Goal: Transaction & Acquisition: Purchase product/service

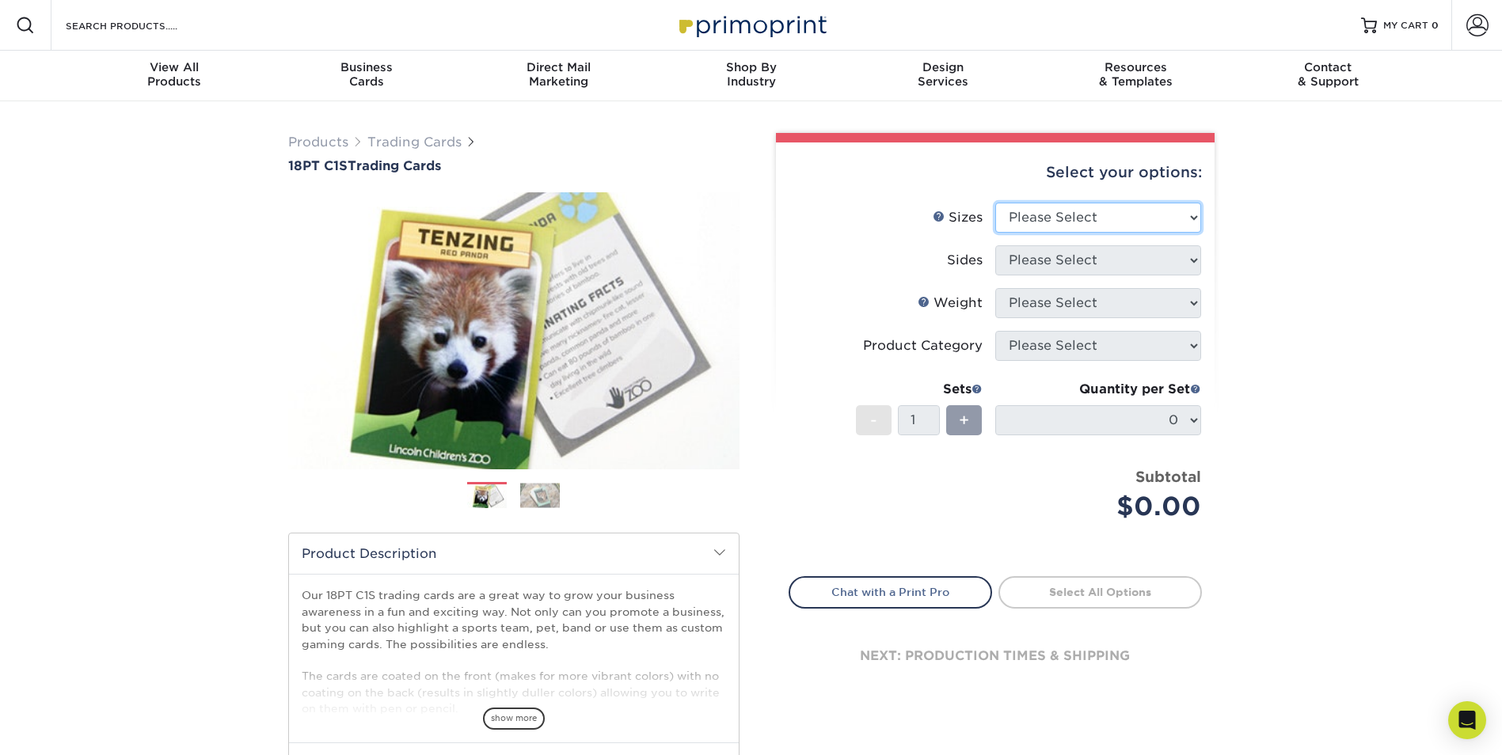
click at [1124, 219] on select "Please Select 2.5" x 3.5"" at bounding box center [1098, 218] width 206 height 30
select select "2.50x3.50"
click at [995, 203] on select "Please Select 2.5" x 3.5"" at bounding box center [1098, 218] width 206 height 30
click at [1112, 266] on select "Please Select Print Both Sides Print Front Only" at bounding box center [1098, 260] width 206 height 30
select select "13abbda7-1d64-4f25-8bb2-c179b224825d"
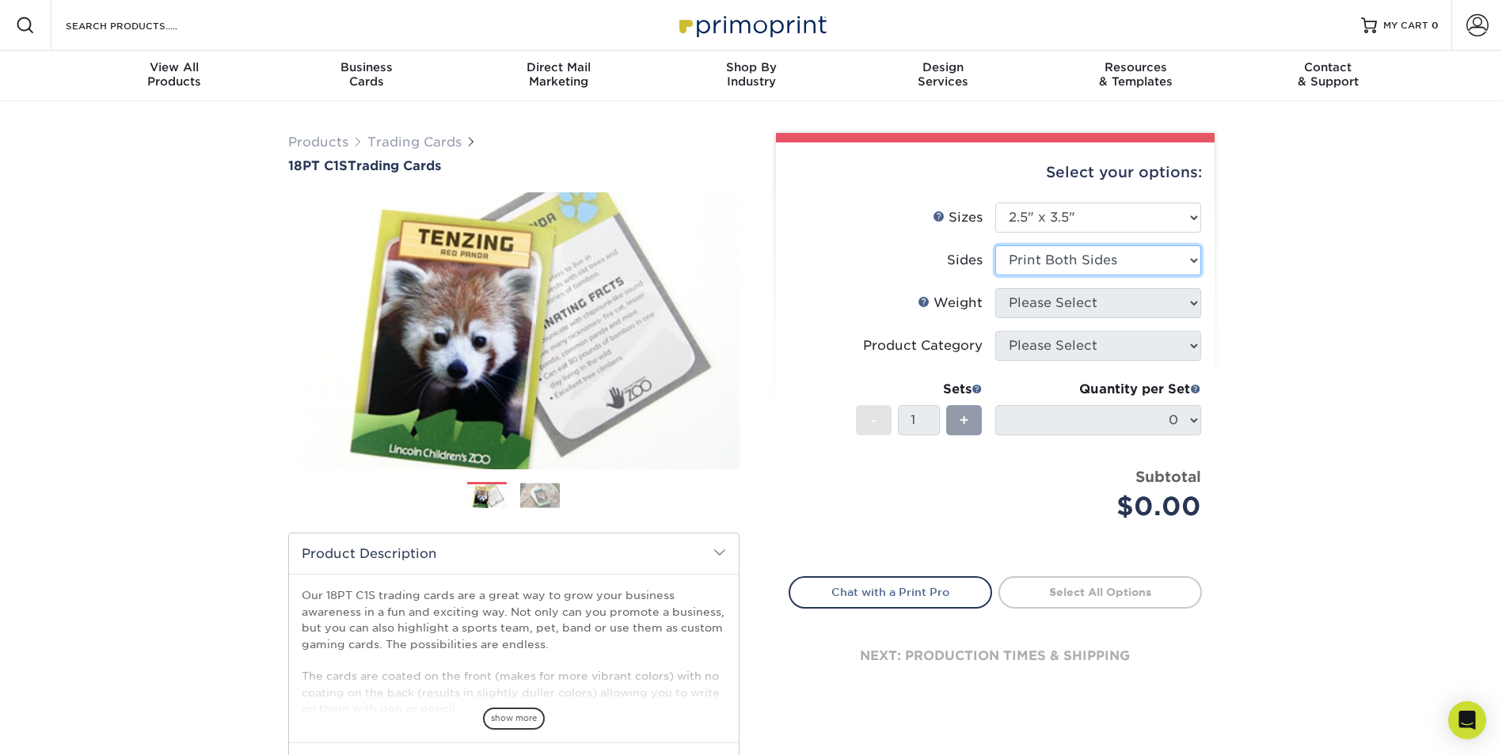
click at [995, 245] on select "Please Select Print Both Sides Print Front Only" at bounding box center [1098, 260] width 206 height 30
click at [1111, 300] on select "Please Select 18PT C1S" at bounding box center [1098, 303] width 206 height 30
select select "18PTC1S"
click at [995, 288] on select "Please Select 18PT C1S" at bounding box center [1098, 303] width 206 height 30
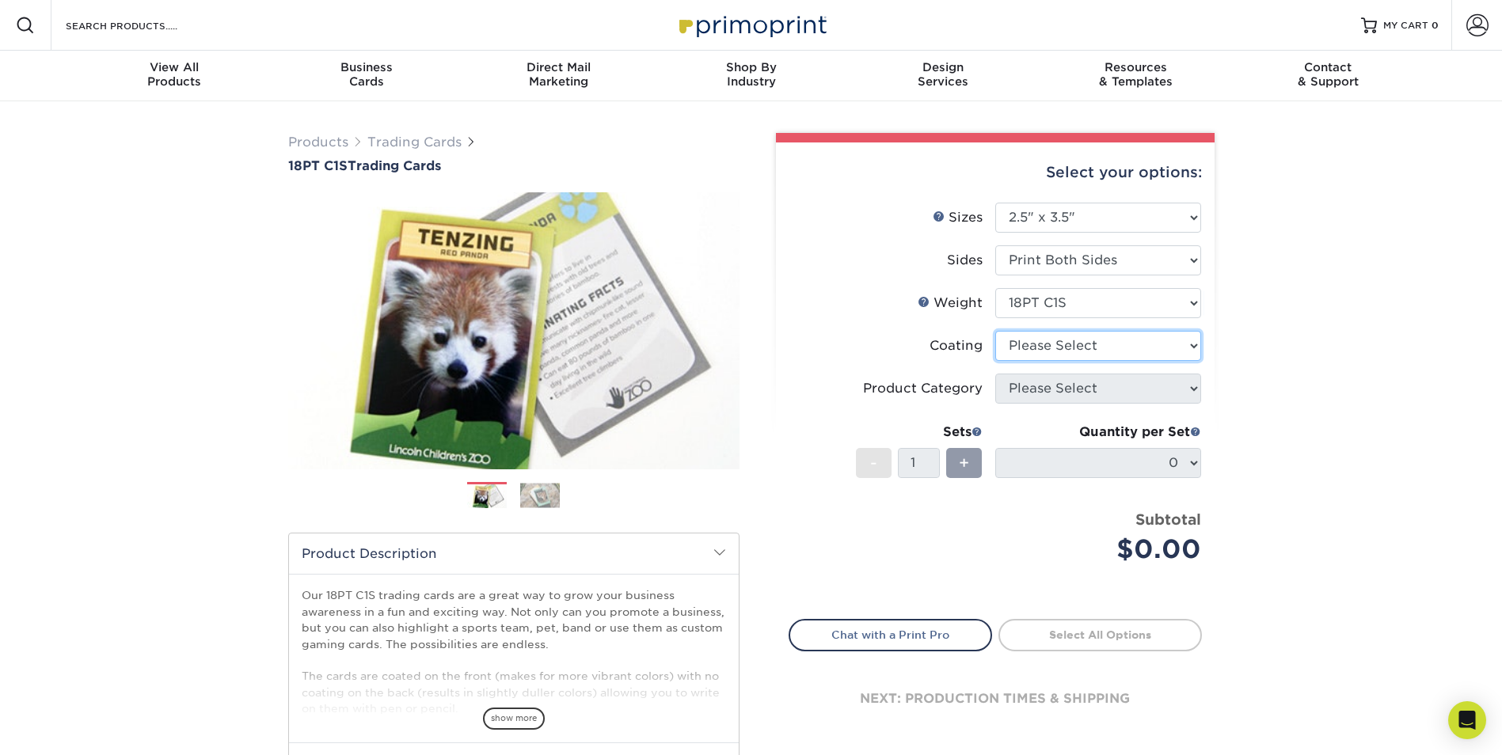
click at [1109, 347] on select at bounding box center [1098, 346] width 206 height 30
select select "1e8116af-acfc-44b1-83dc-8181aa338834"
click at [995, 331] on select at bounding box center [1098, 346] width 206 height 30
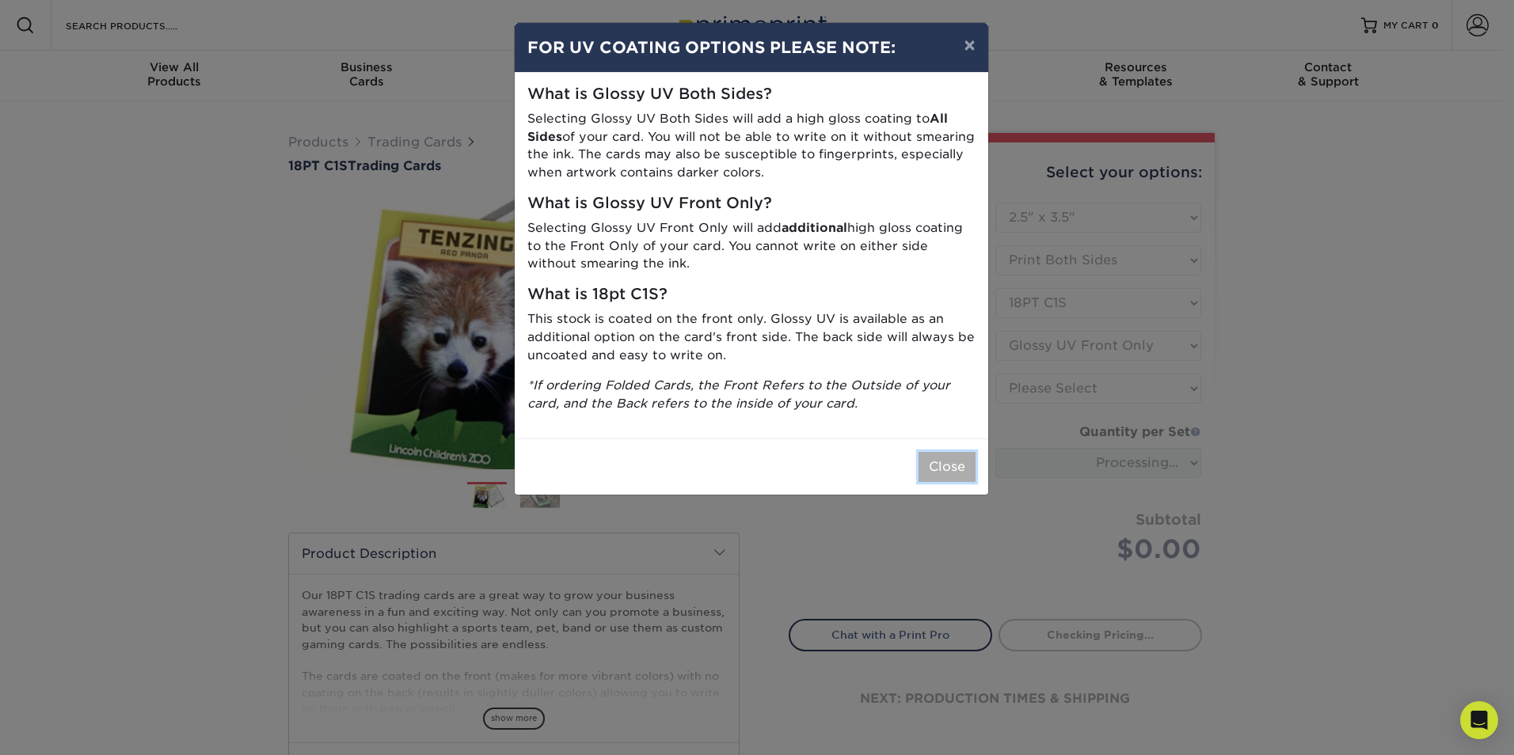
click at [953, 474] on button "Close" at bounding box center [947, 467] width 57 height 30
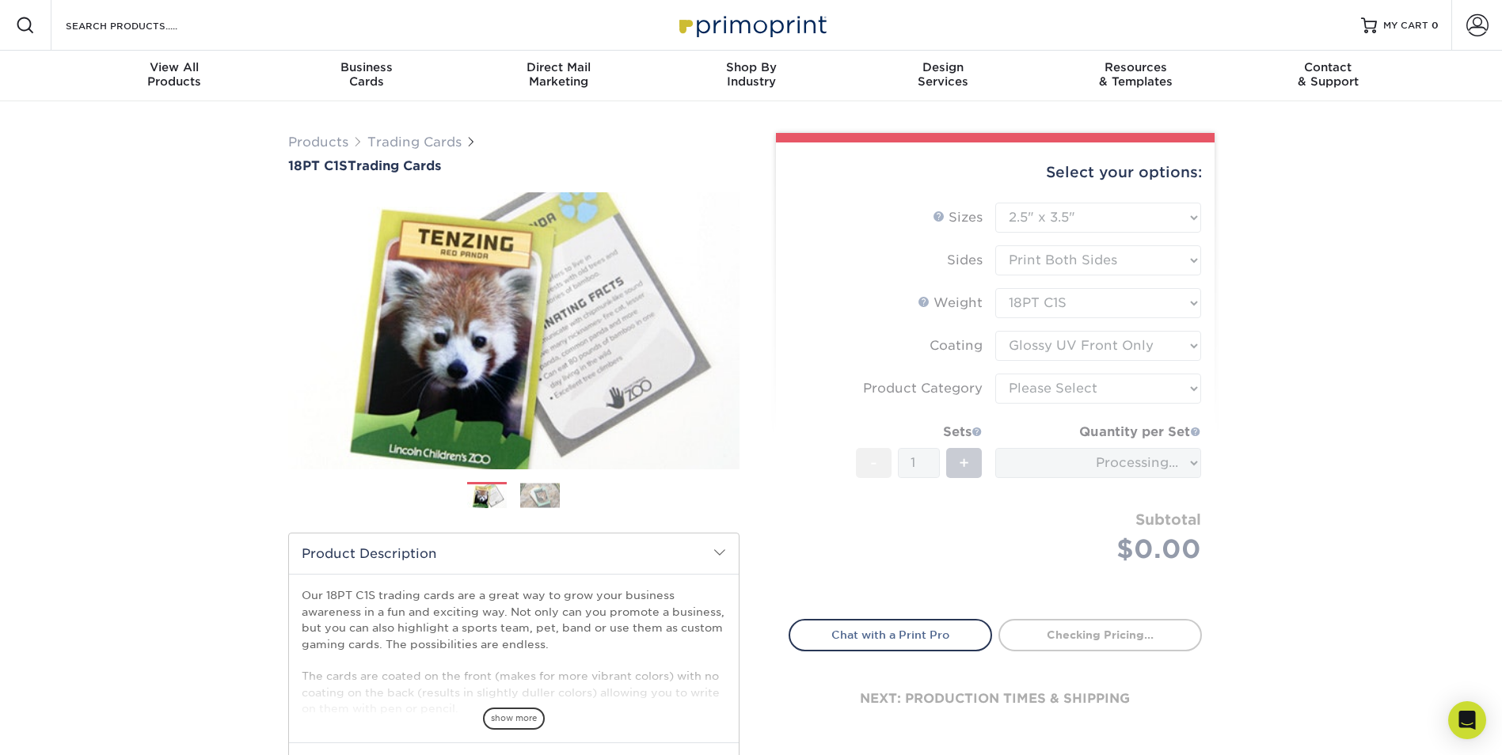
click at [1101, 399] on form "Sizes Help Sizes Please Select 2.5" x 3.5" Sides Please Select 18PT C1S" at bounding box center [995, 402] width 413 height 398
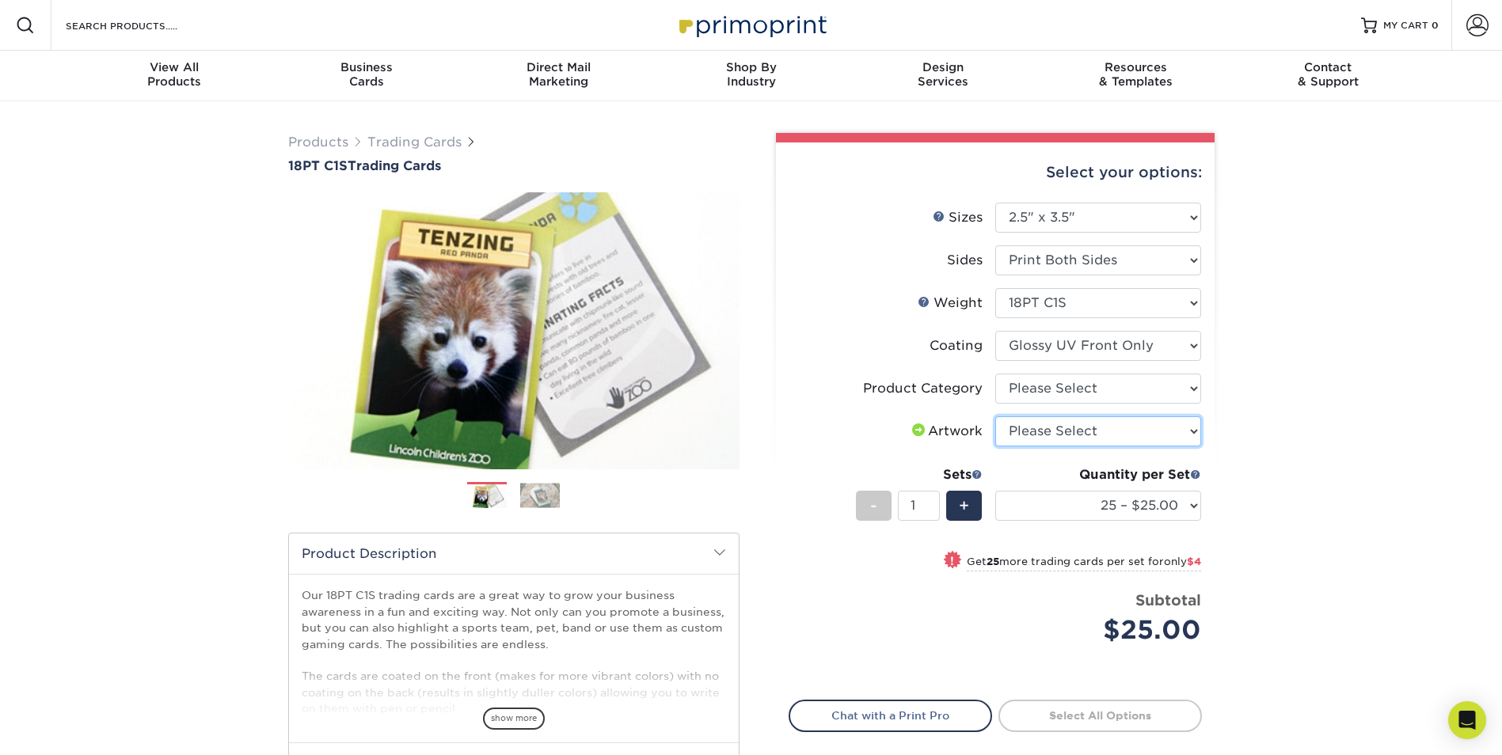
click at [1071, 425] on select "Please Select I will upload files I need a design - $100" at bounding box center [1098, 432] width 206 height 30
select select "upload"
click at [995, 417] on select "Please Select I will upload files I need a design - $100" at bounding box center [1098, 432] width 206 height 30
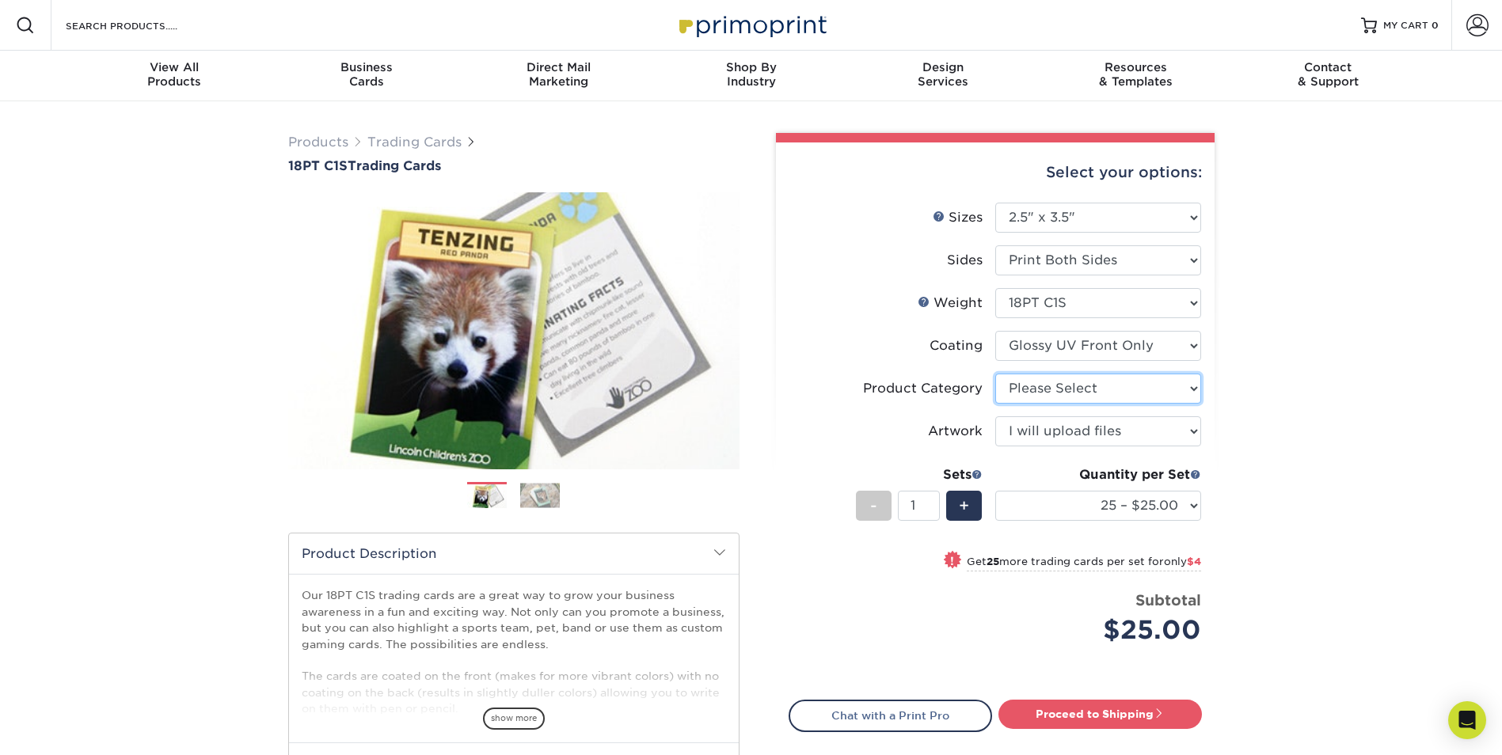
click at [1078, 388] on select "Please Select Trading Cards" at bounding box center [1098, 389] width 206 height 30
click at [976, 476] on span at bounding box center [977, 474] width 11 height 11
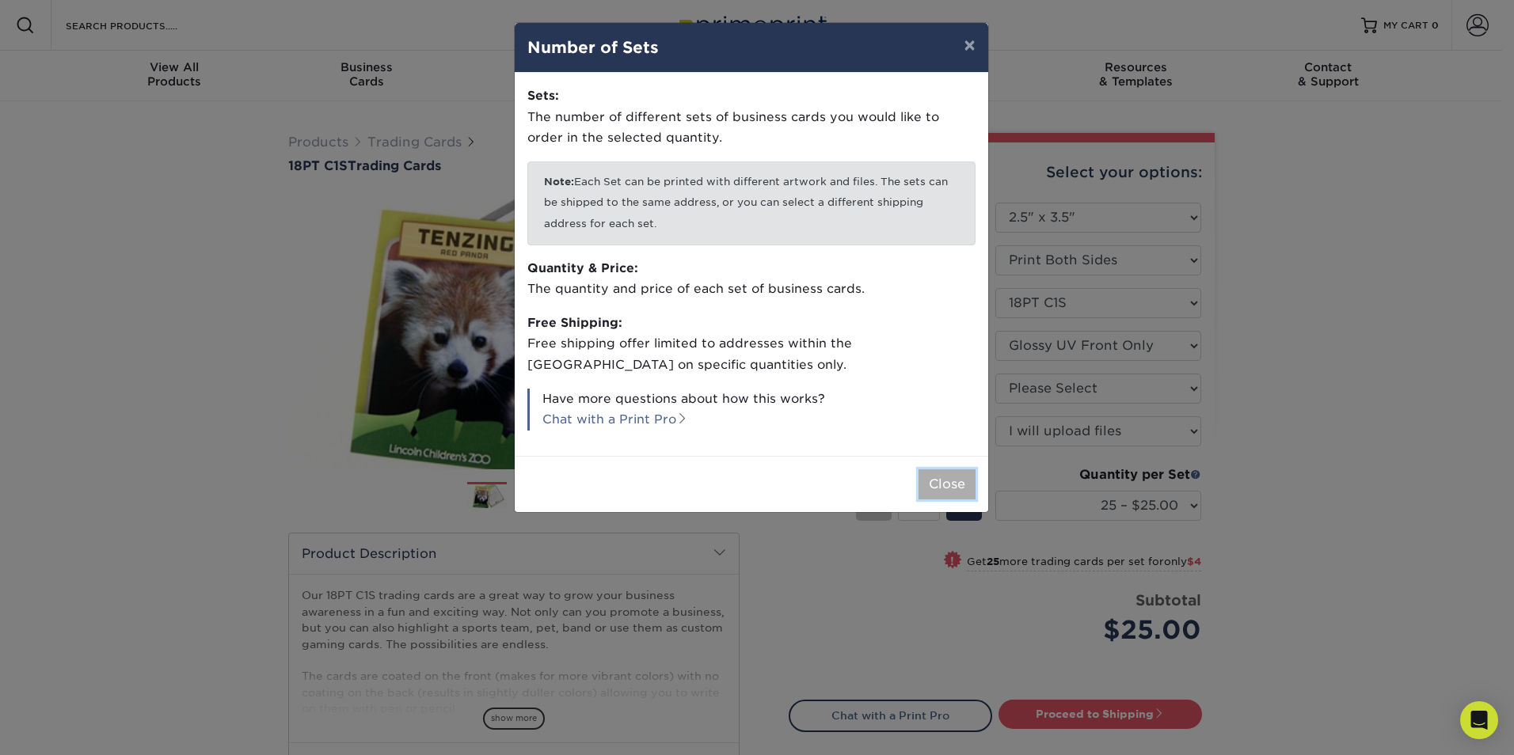
click at [935, 485] on button "Close" at bounding box center [947, 485] width 57 height 30
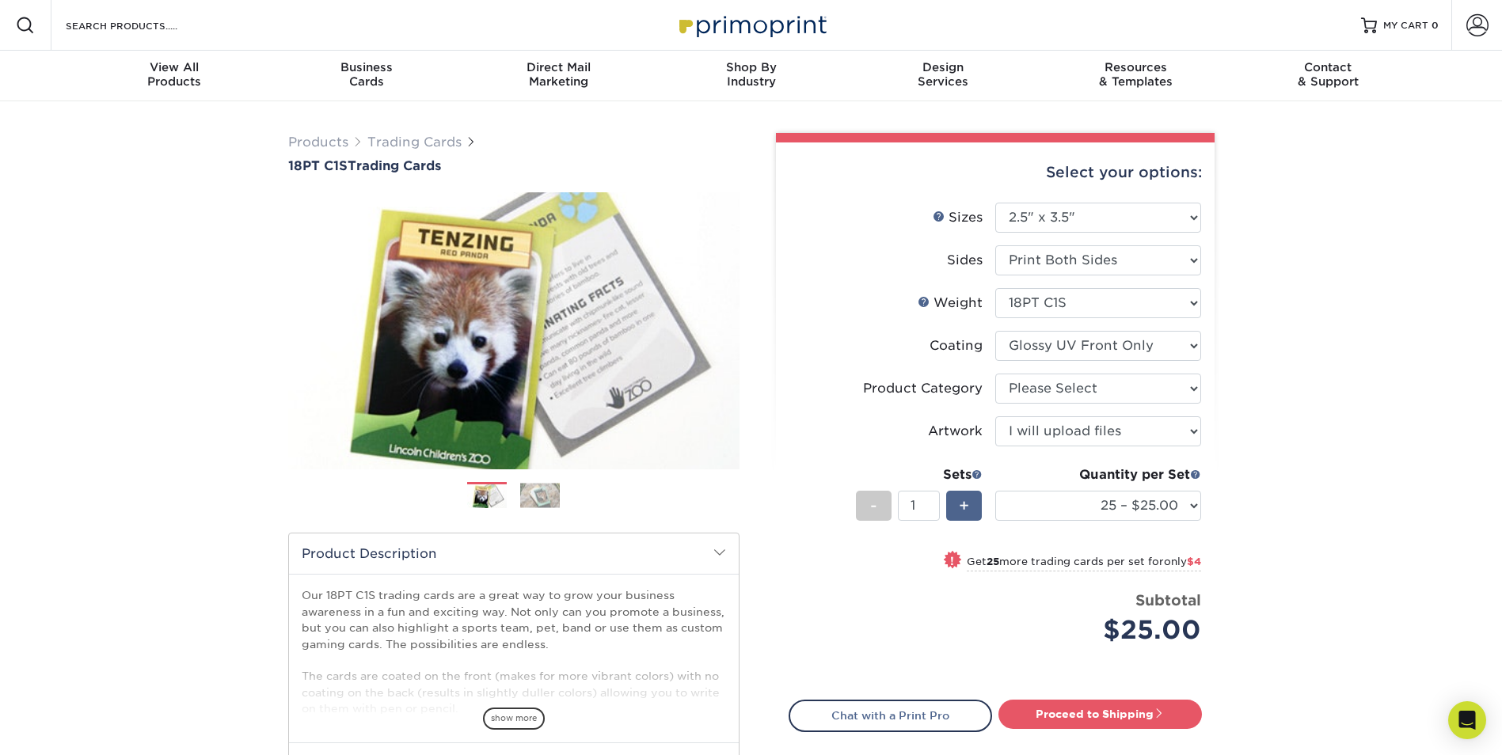
click at [959, 509] on span "+" at bounding box center [964, 506] width 10 height 24
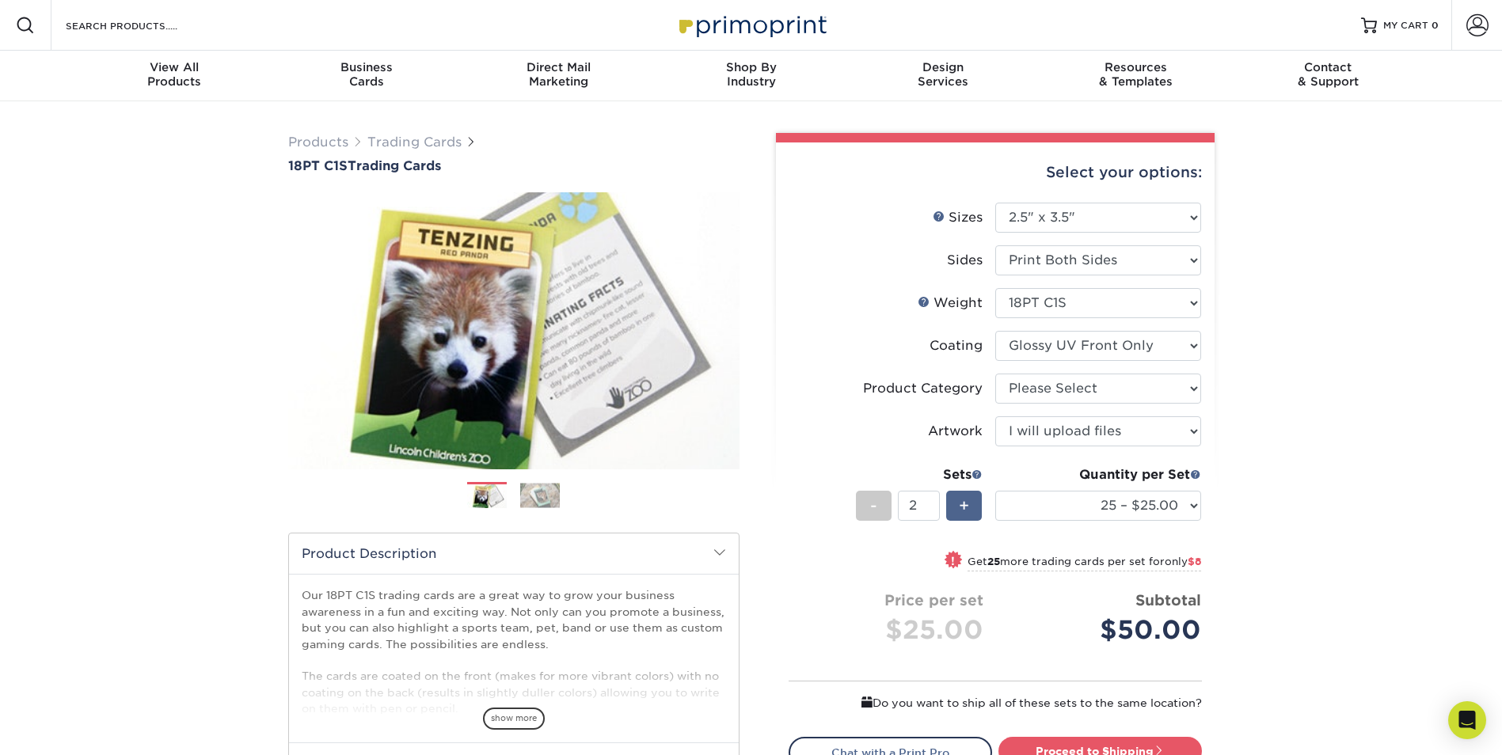
click at [959, 509] on span "+" at bounding box center [964, 506] width 10 height 24
type input "3"
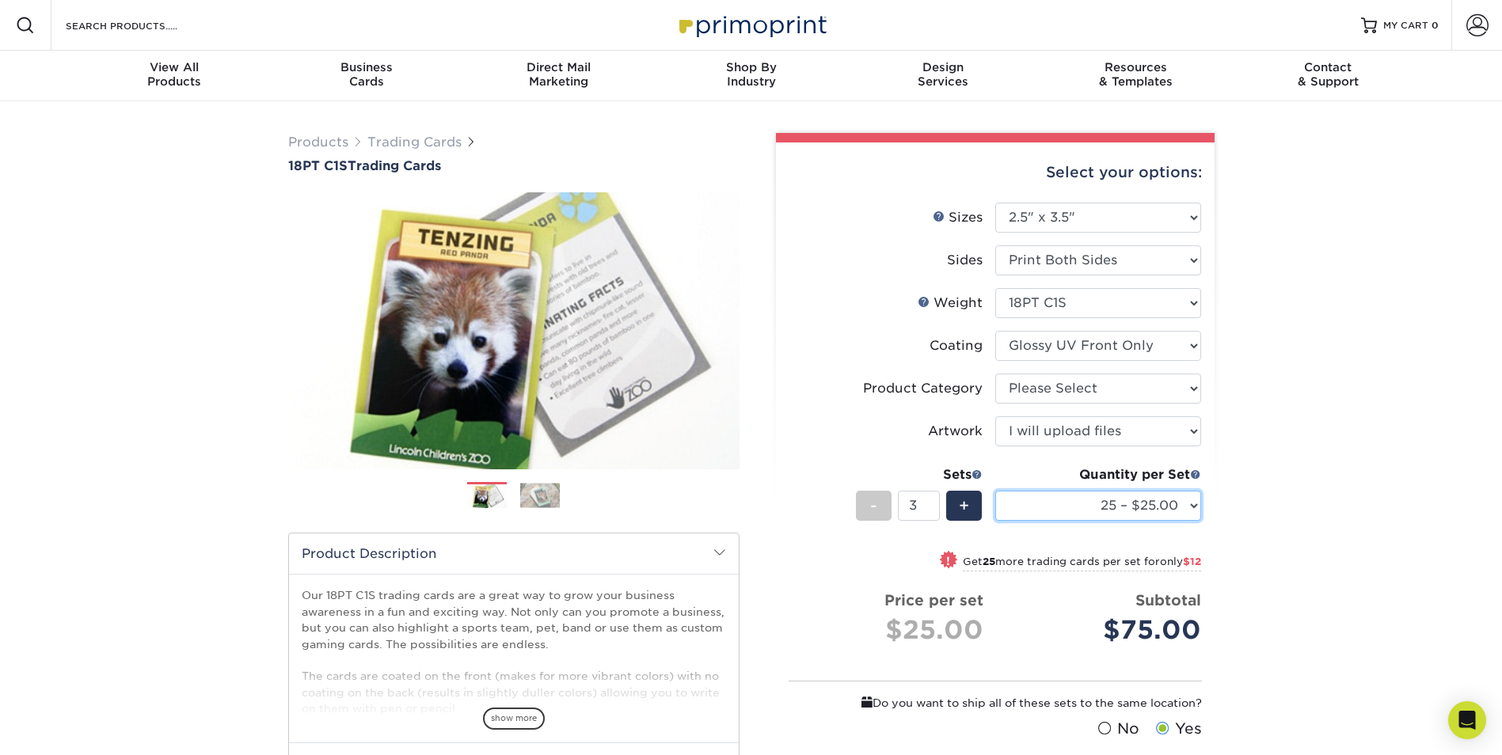
click at [1147, 508] on select "25 – $25.00 50 – $29.00 75 – $37.00 100 – $41.00 250 – $48.00 500 – $58.00 1000…" at bounding box center [1098, 506] width 206 height 30
select select "500 – $58.00"
click at [995, 491] on select "25 – $25.00 50 – $29.00 75 – $37.00 100 – $41.00 250 – $48.00 500 – $58.00 1000…" at bounding box center [1098, 506] width 206 height 30
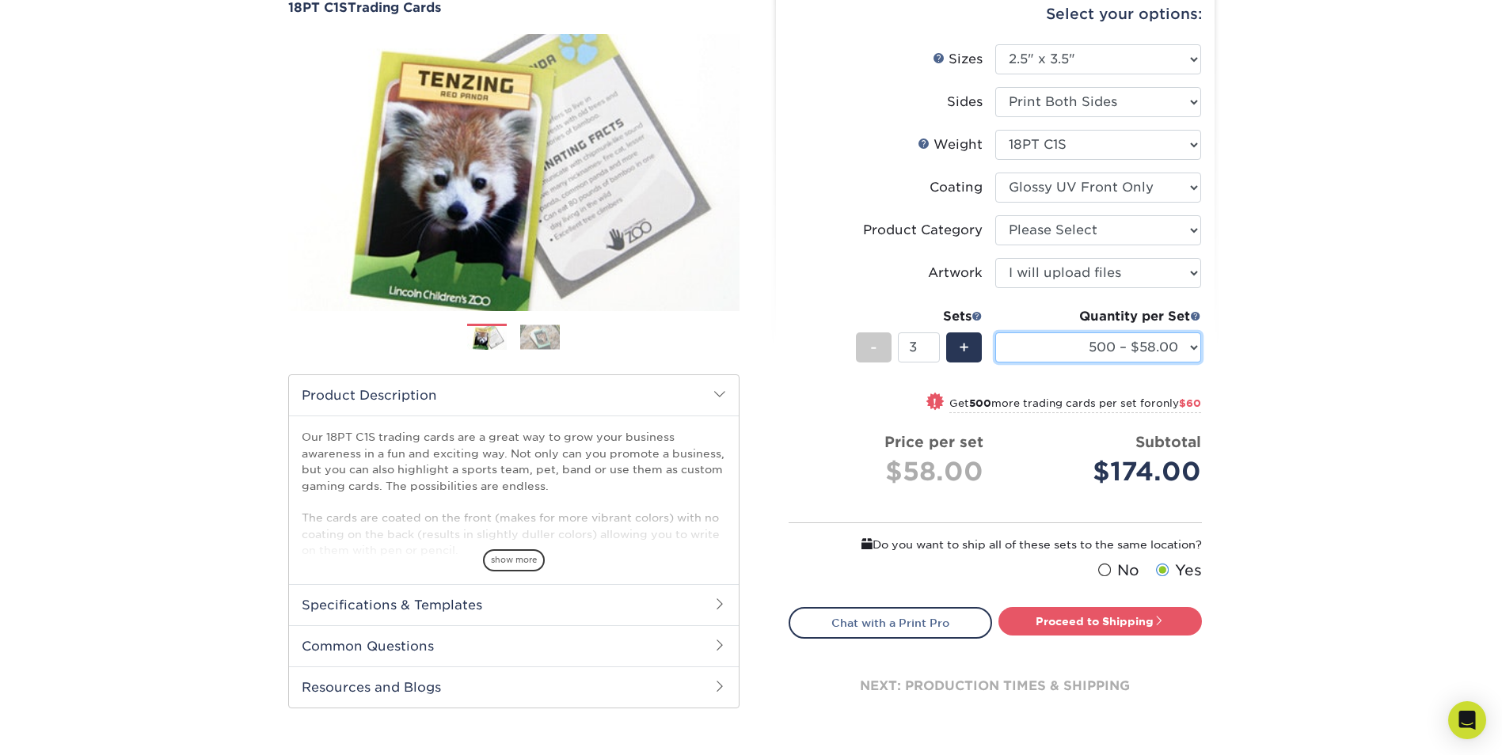
scroll to position [238, 0]
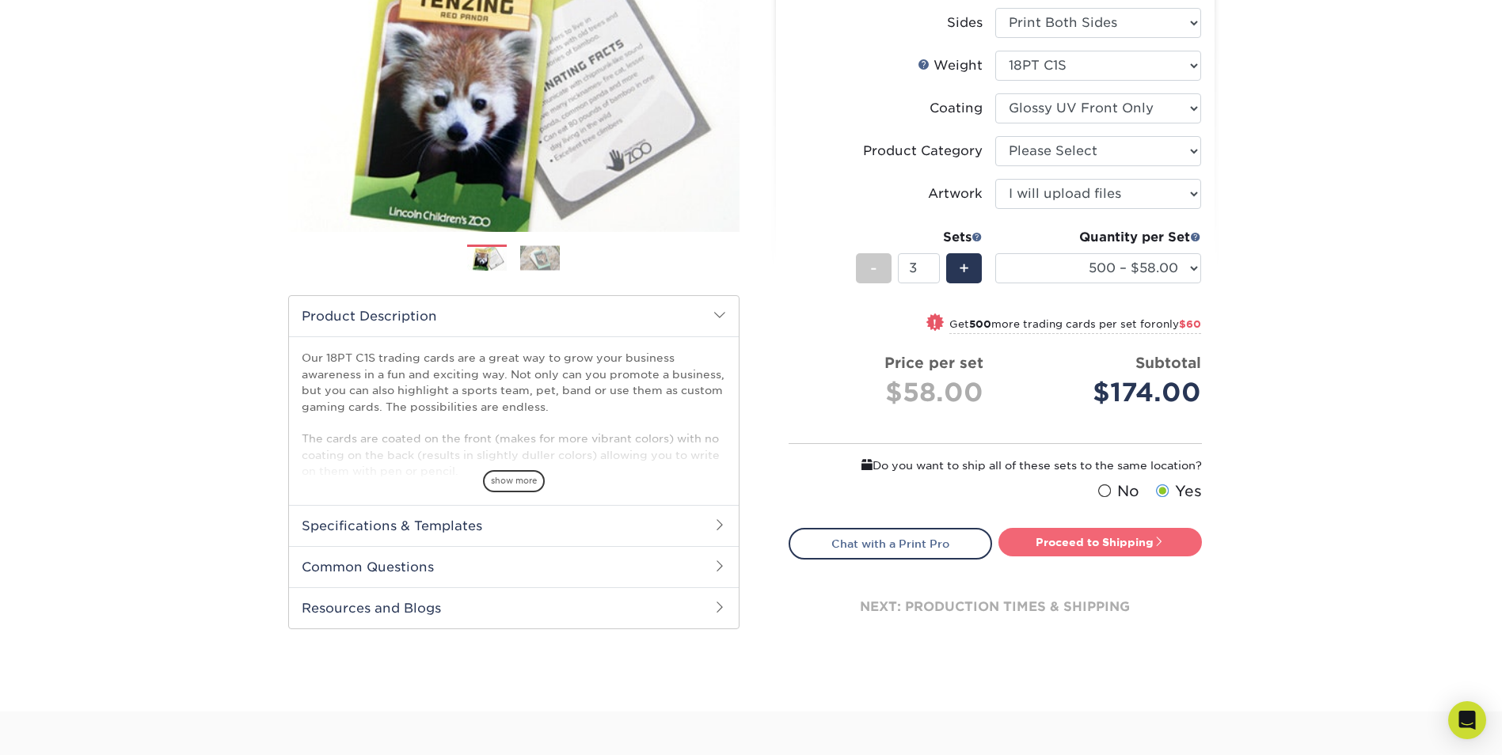
click at [1105, 545] on link "Proceed to Shipping" at bounding box center [1101, 542] width 204 height 29
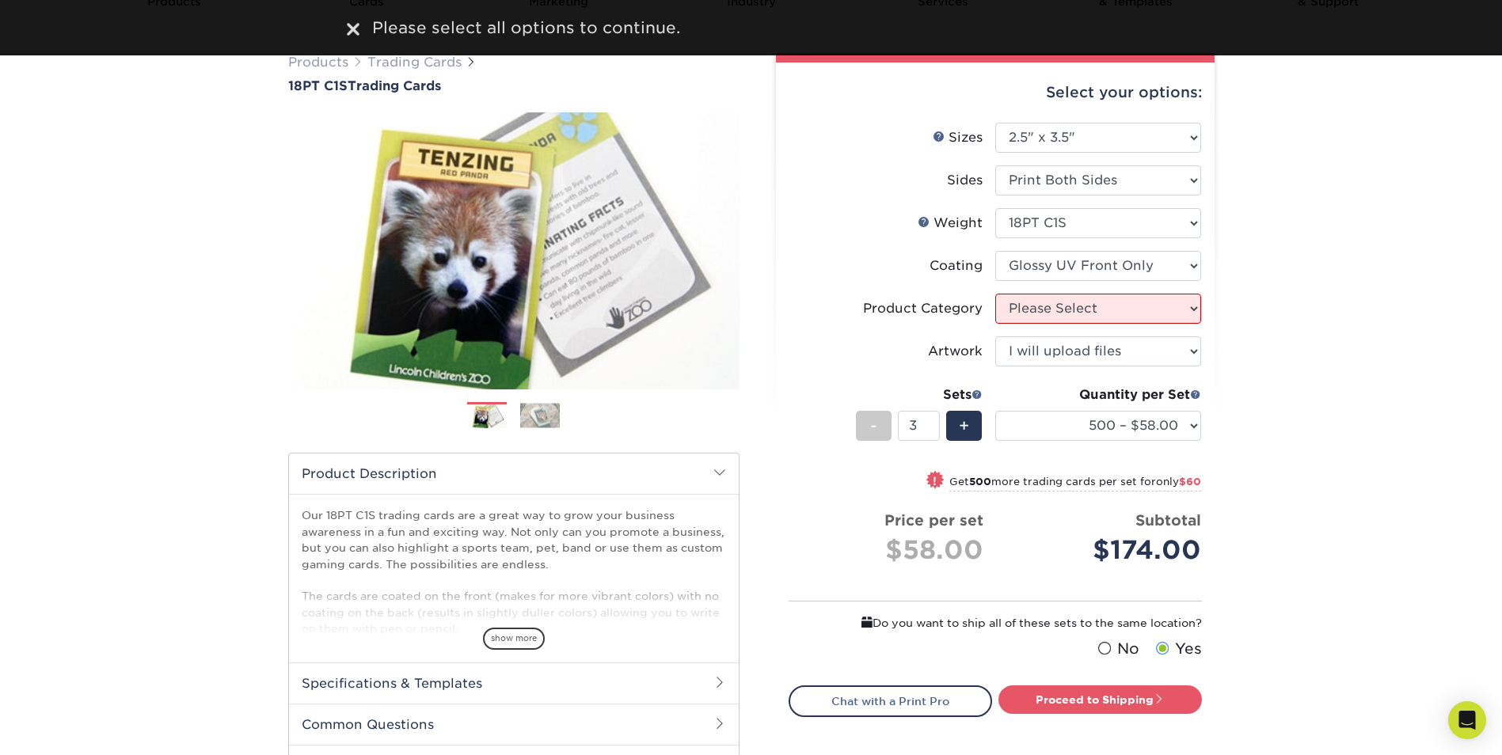
scroll to position [79, 0]
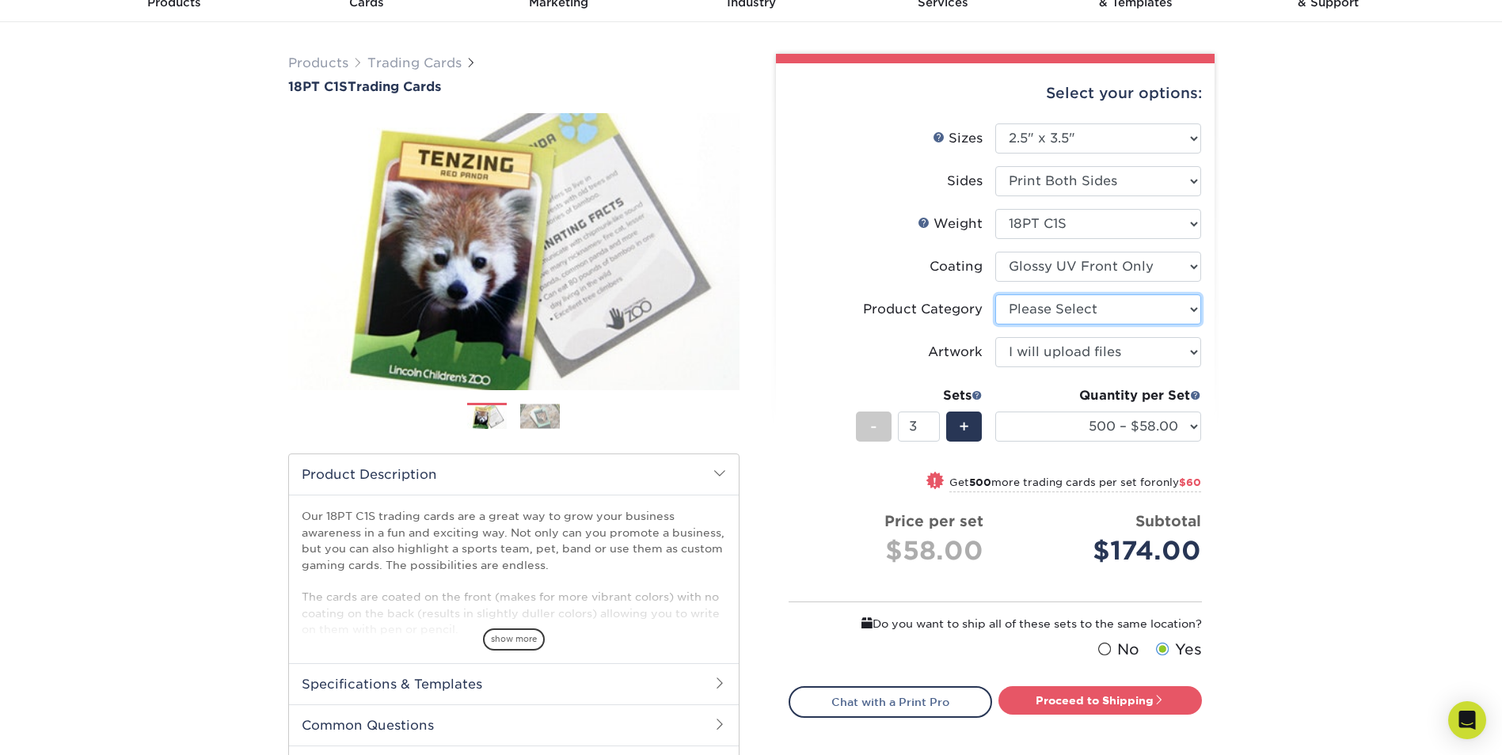
click at [1129, 315] on select "Please Select Trading Cards" at bounding box center [1098, 310] width 206 height 30
select select "c2f9bce9-36c2-409d-b101-c29d9d031e18"
click at [995, 295] on select "Please Select Trading Cards" at bounding box center [1098, 310] width 206 height 30
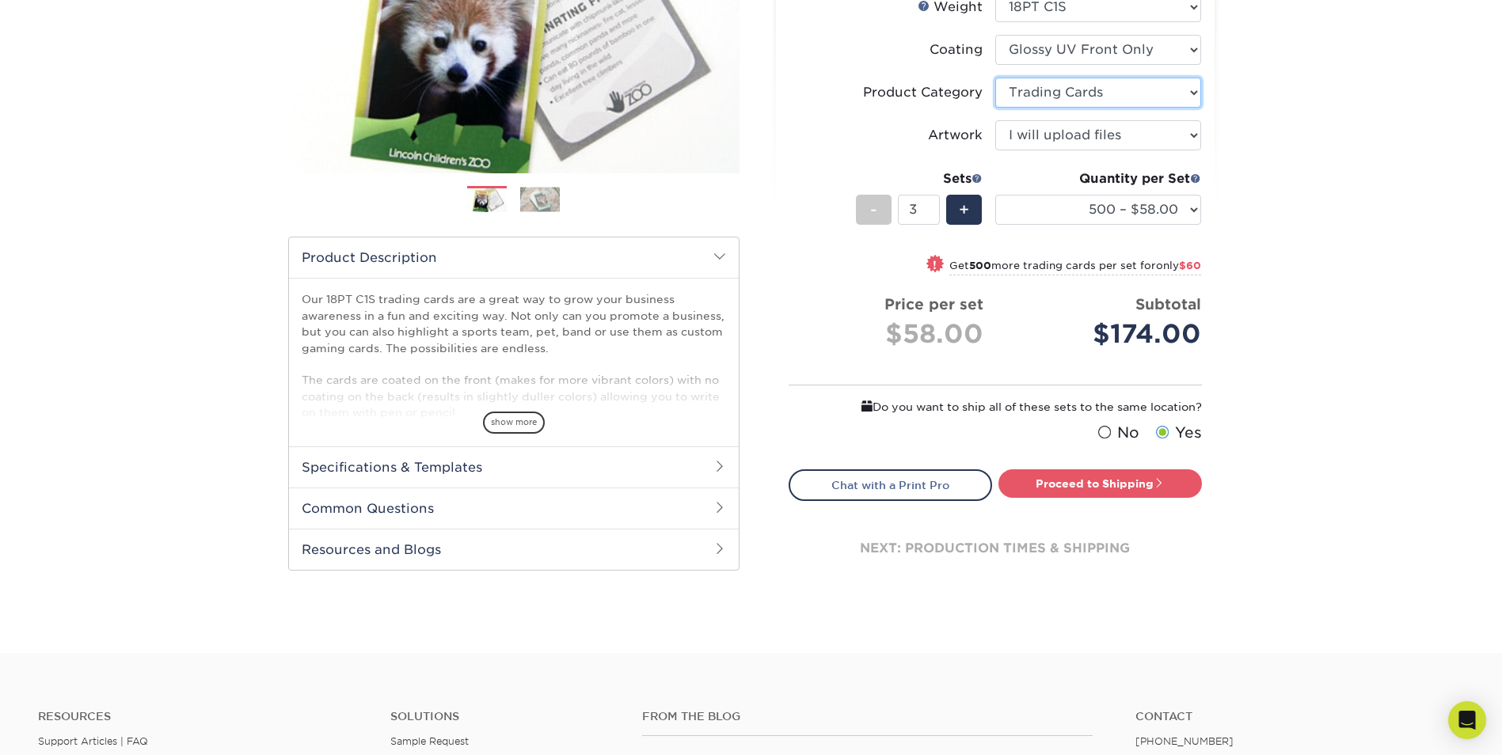
scroll to position [396, 0]
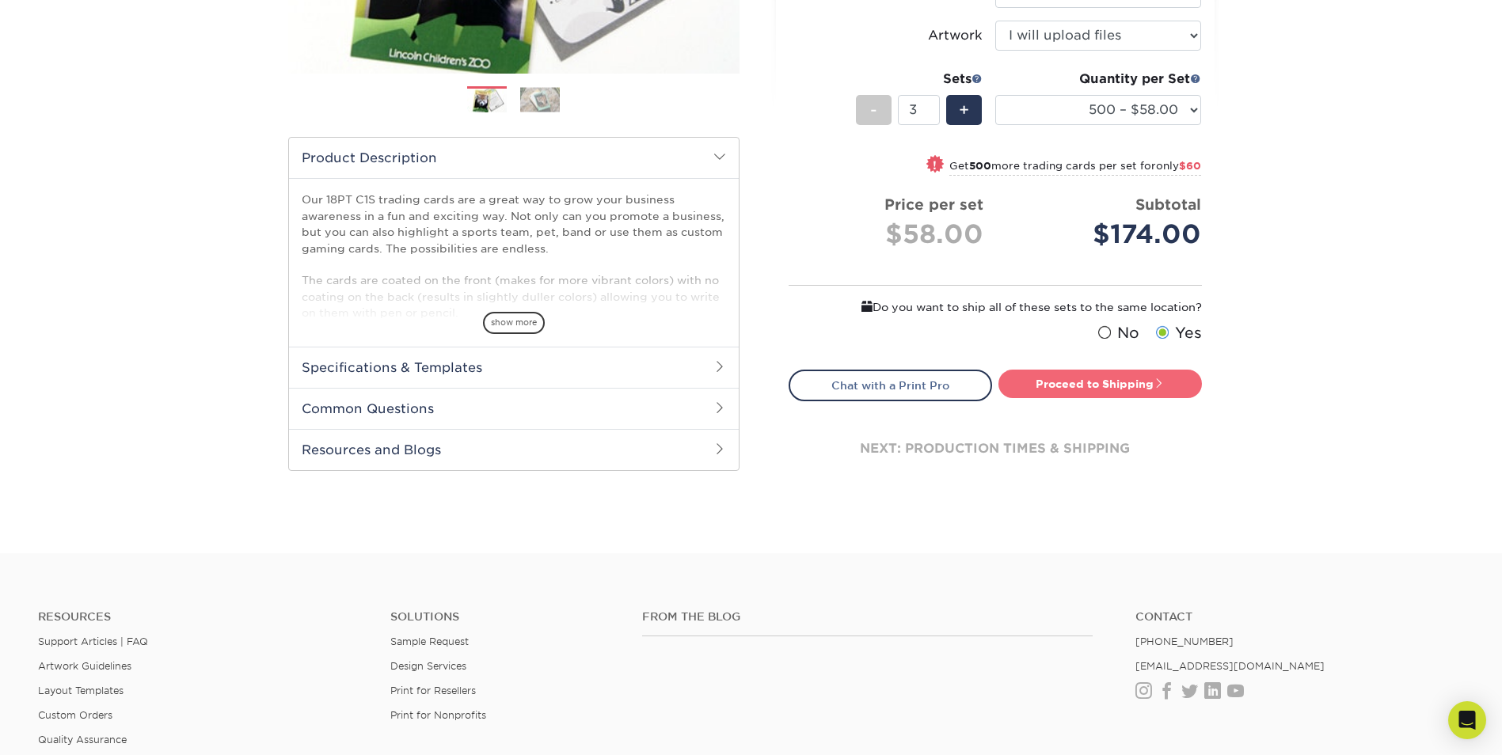
click at [1128, 380] on link "Proceed to Shipping" at bounding box center [1101, 384] width 204 height 29
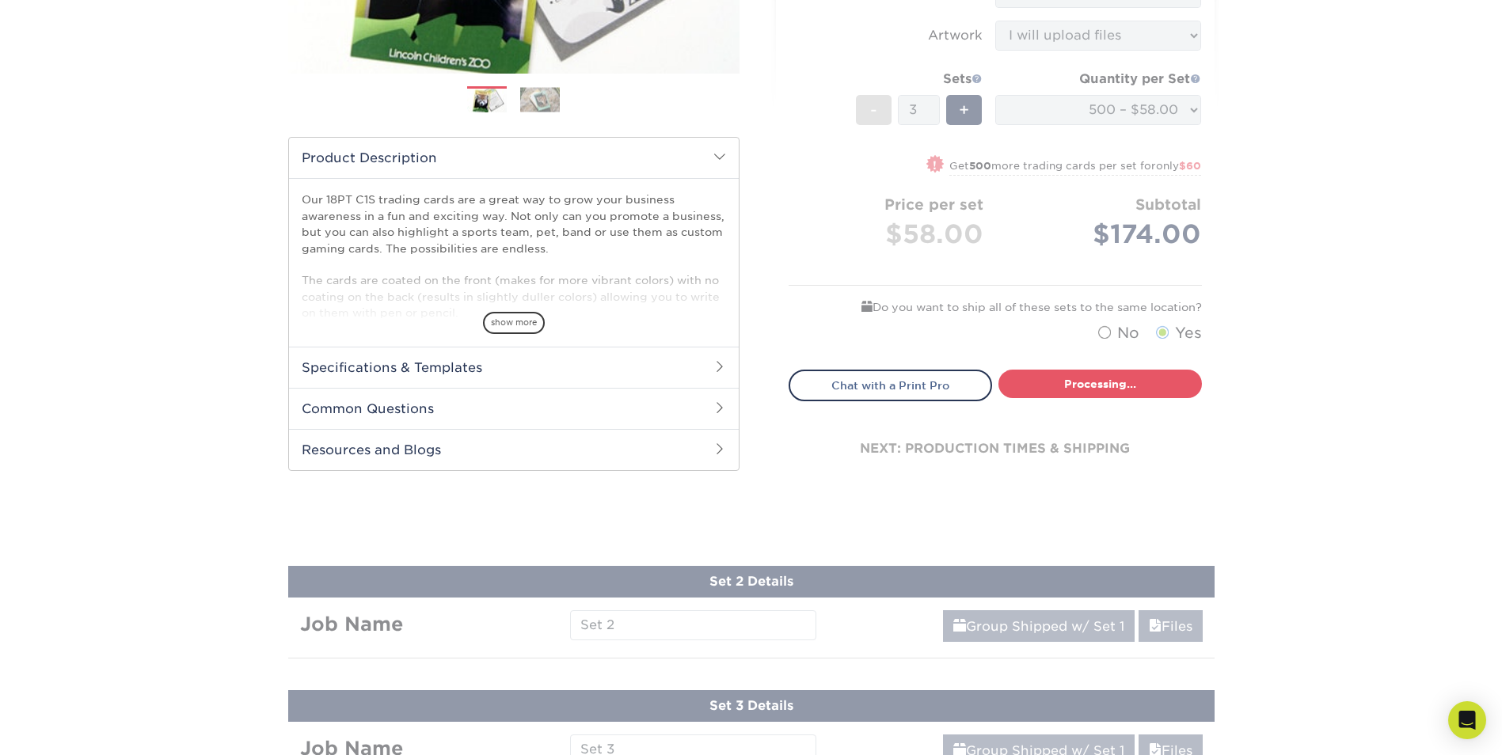
select select "83486e31-025a-419b-9d13-e628b4ff6c11"
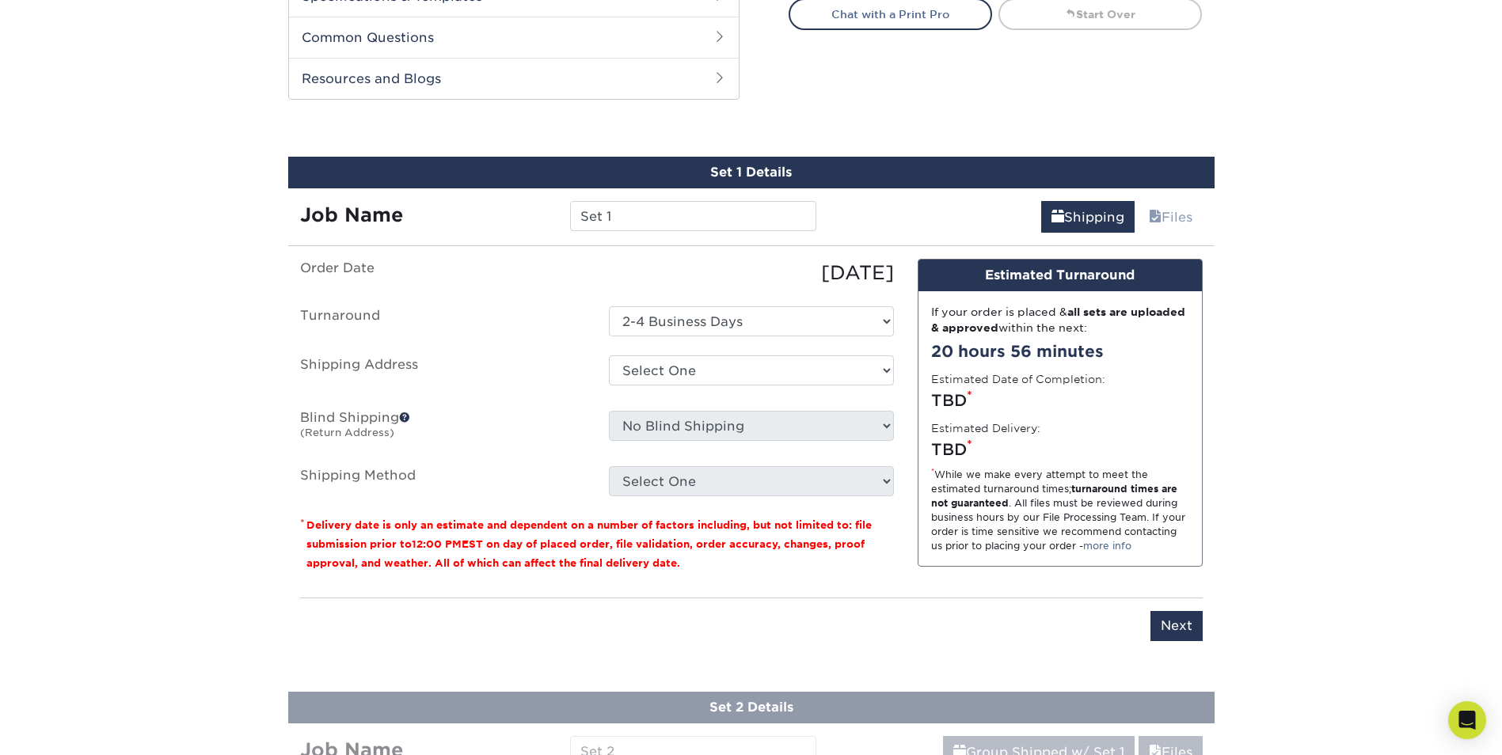
scroll to position [809, 0]
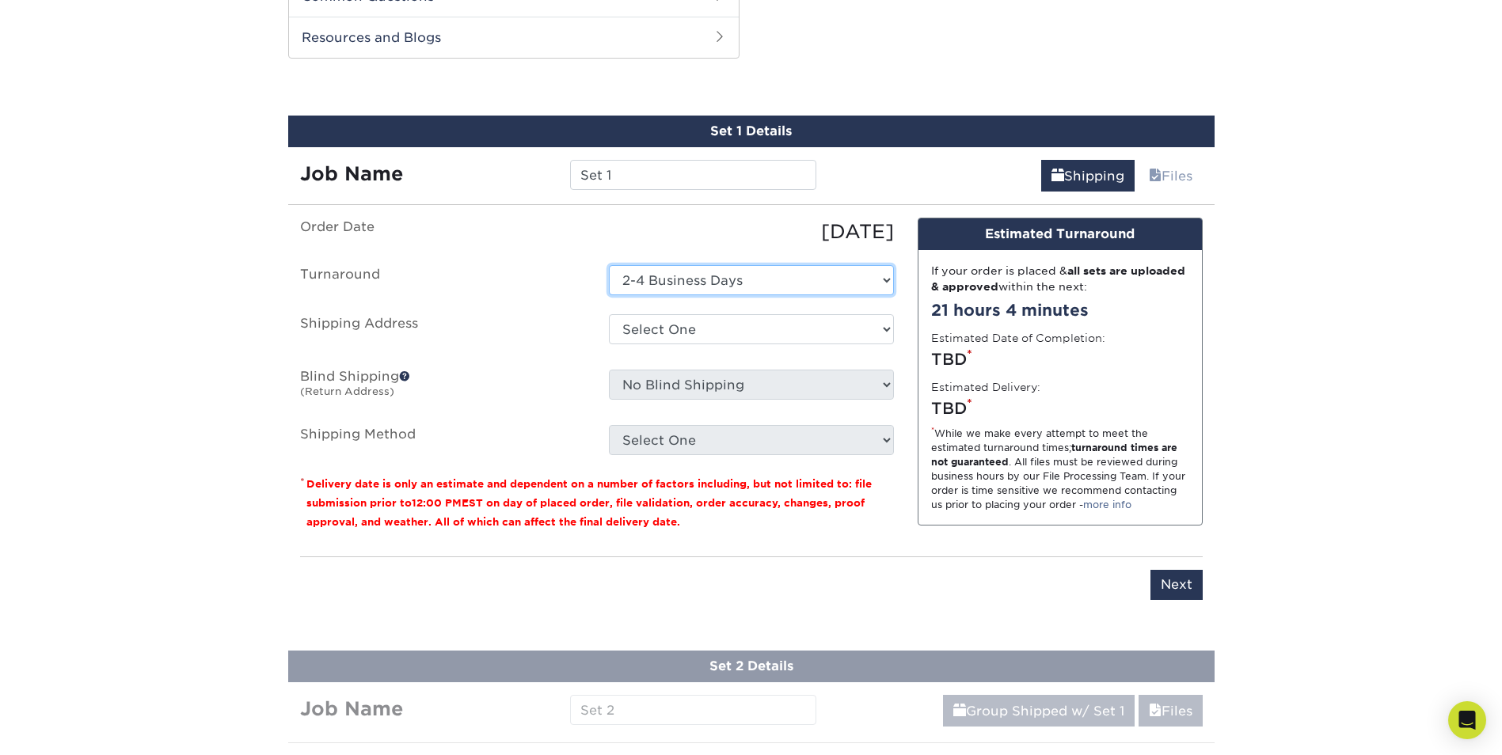
click at [806, 272] on select "Select One 2-4 Business Days" at bounding box center [751, 280] width 285 height 30
click at [809, 338] on select "Select One + Add New Address - Login" at bounding box center [751, 329] width 285 height 30
click at [609, 314] on select "Select One + Add New Address - Login" at bounding box center [751, 329] width 285 height 30
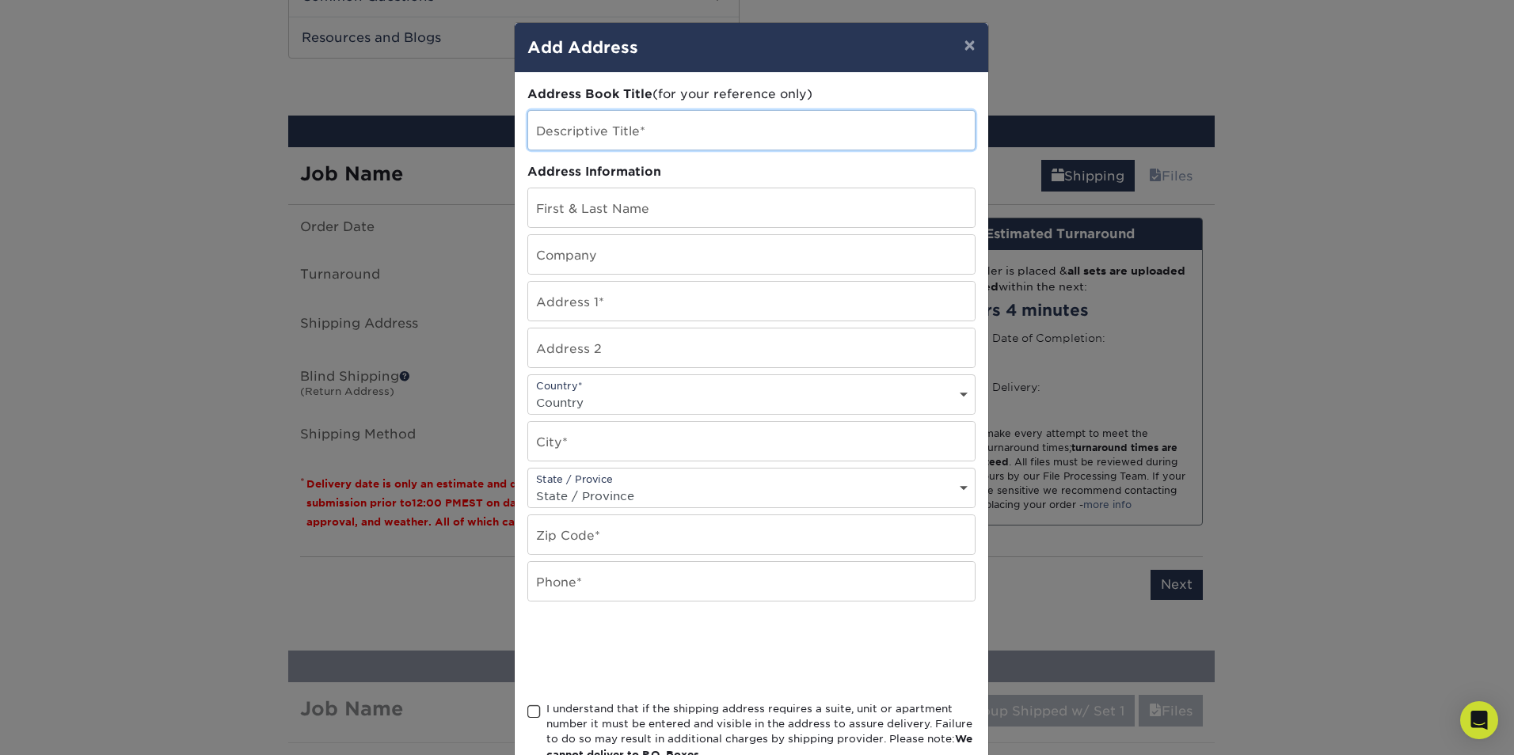
click at [588, 135] on input "text" at bounding box center [751, 130] width 447 height 39
click at [447, 218] on div "× Add Address Address Book Title (for your reference only) Descriptive Title* A…" at bounding box center [757, 377] width 1514 height 755
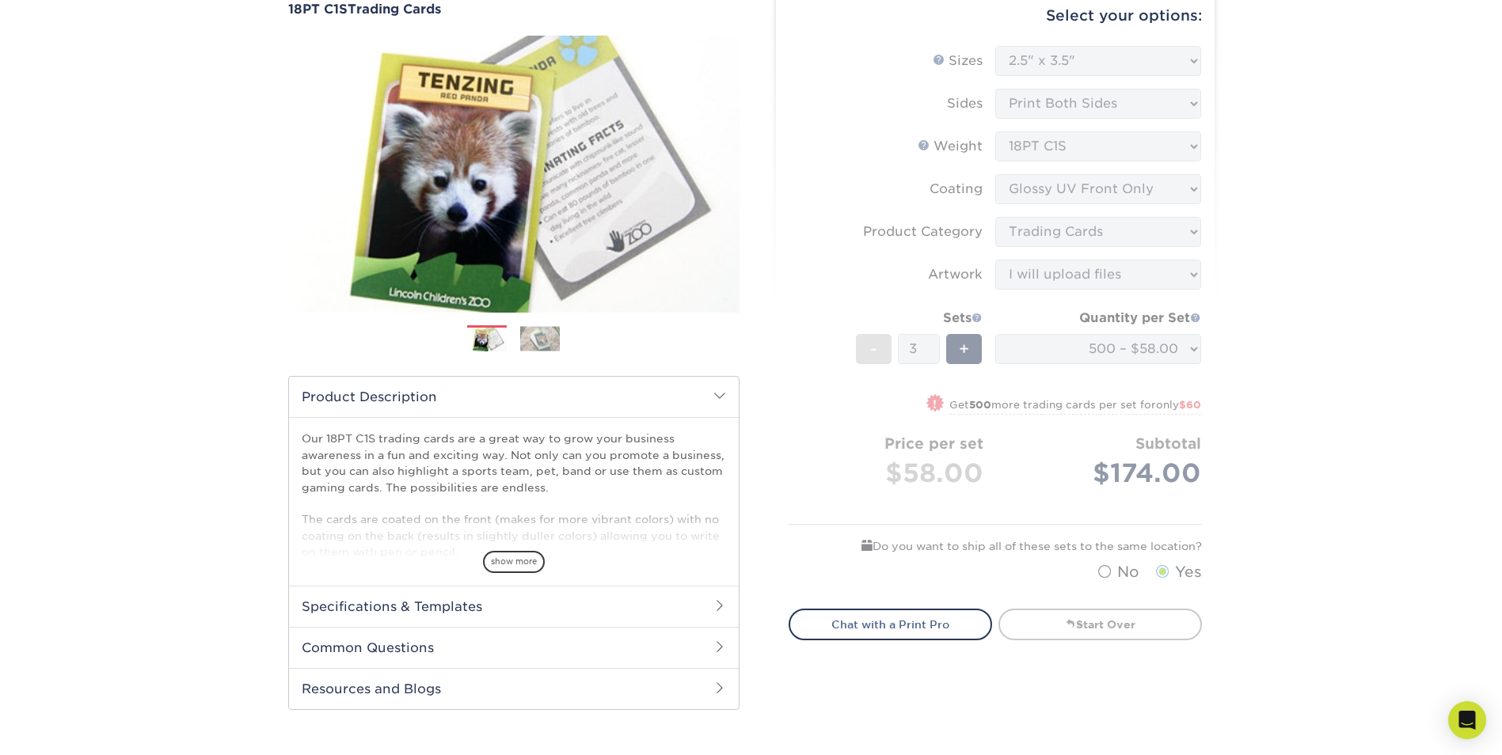
scroll to position [0, 0]
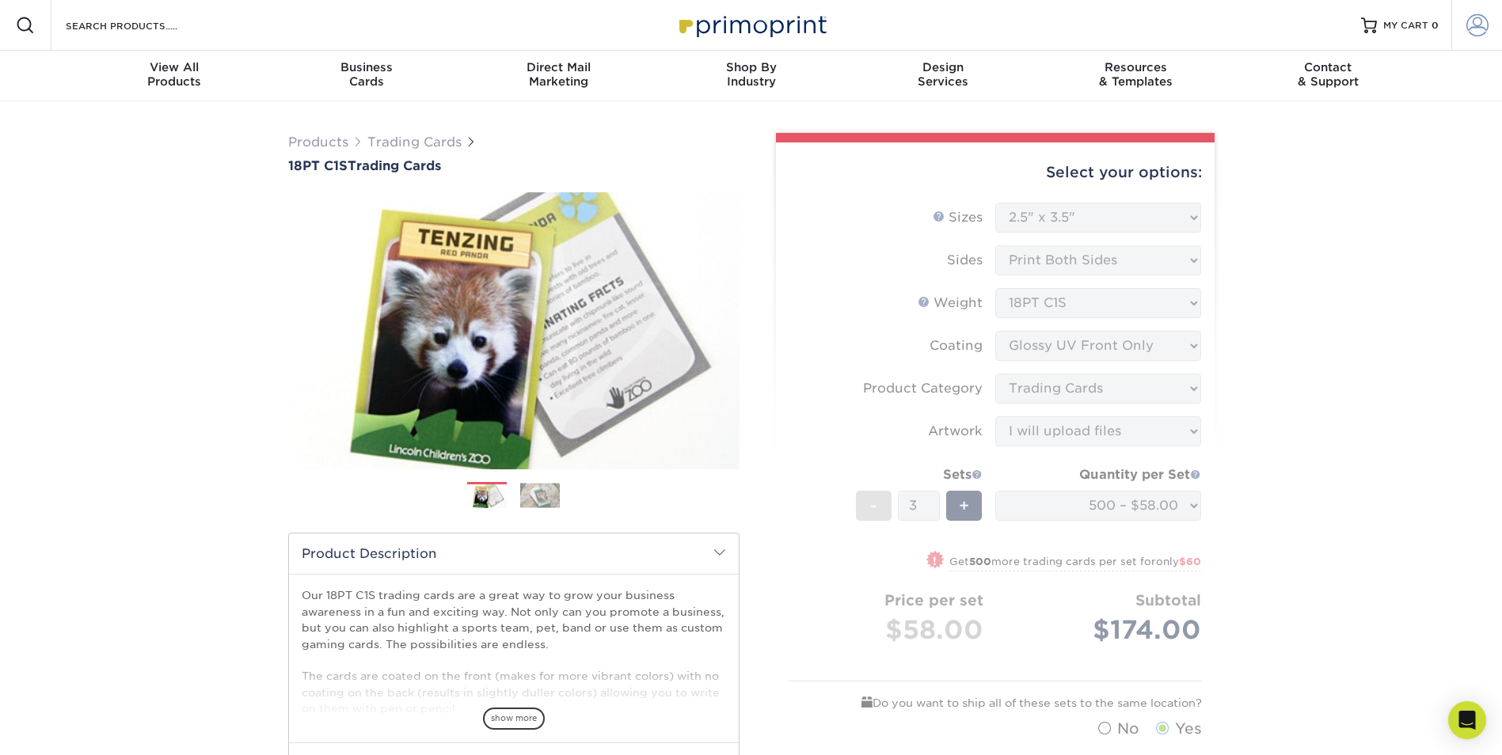
click at [1481, 33] on span at bounding box center [1478, 25] width 22 height 22
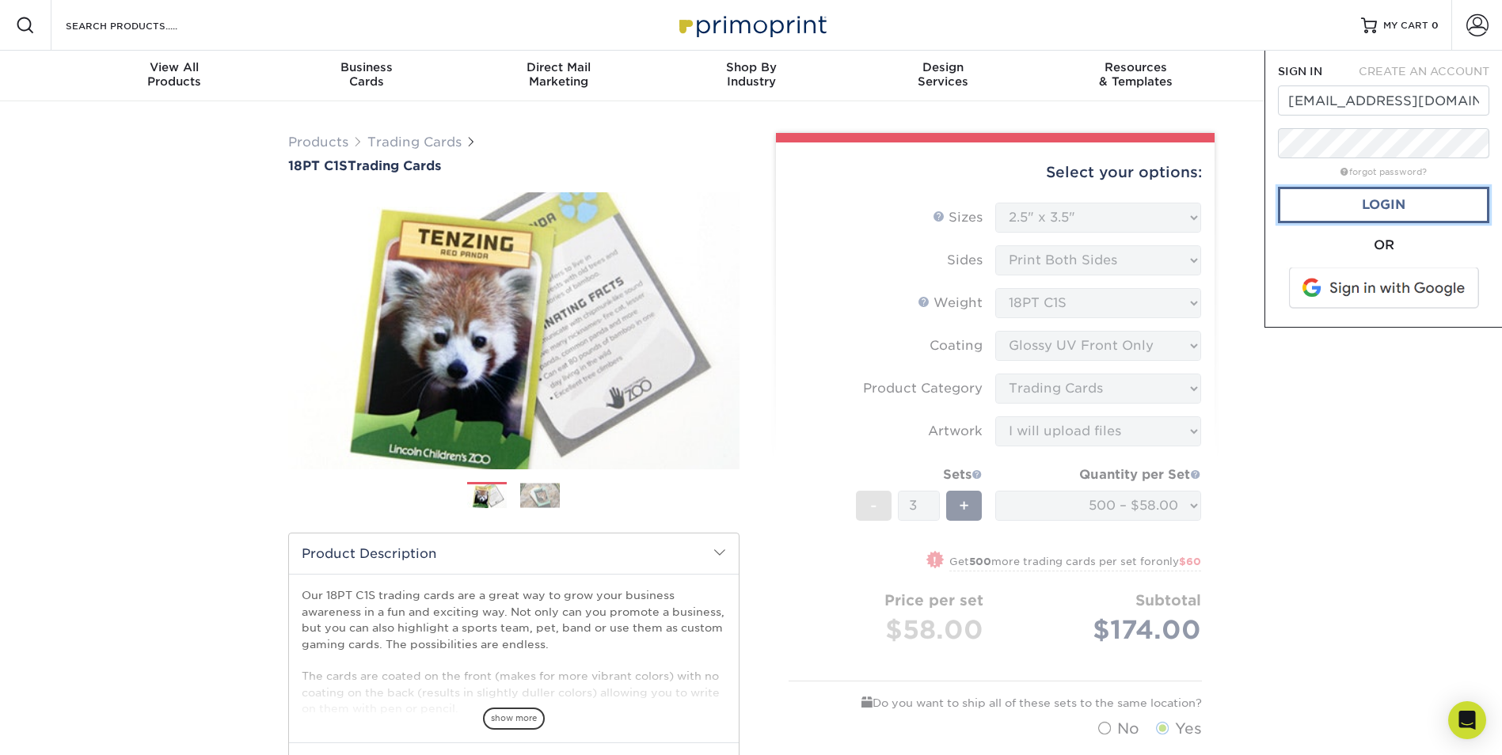
click at [1367, 205] on link "Login" at bounding box center [1383, 205] width 211 height 36
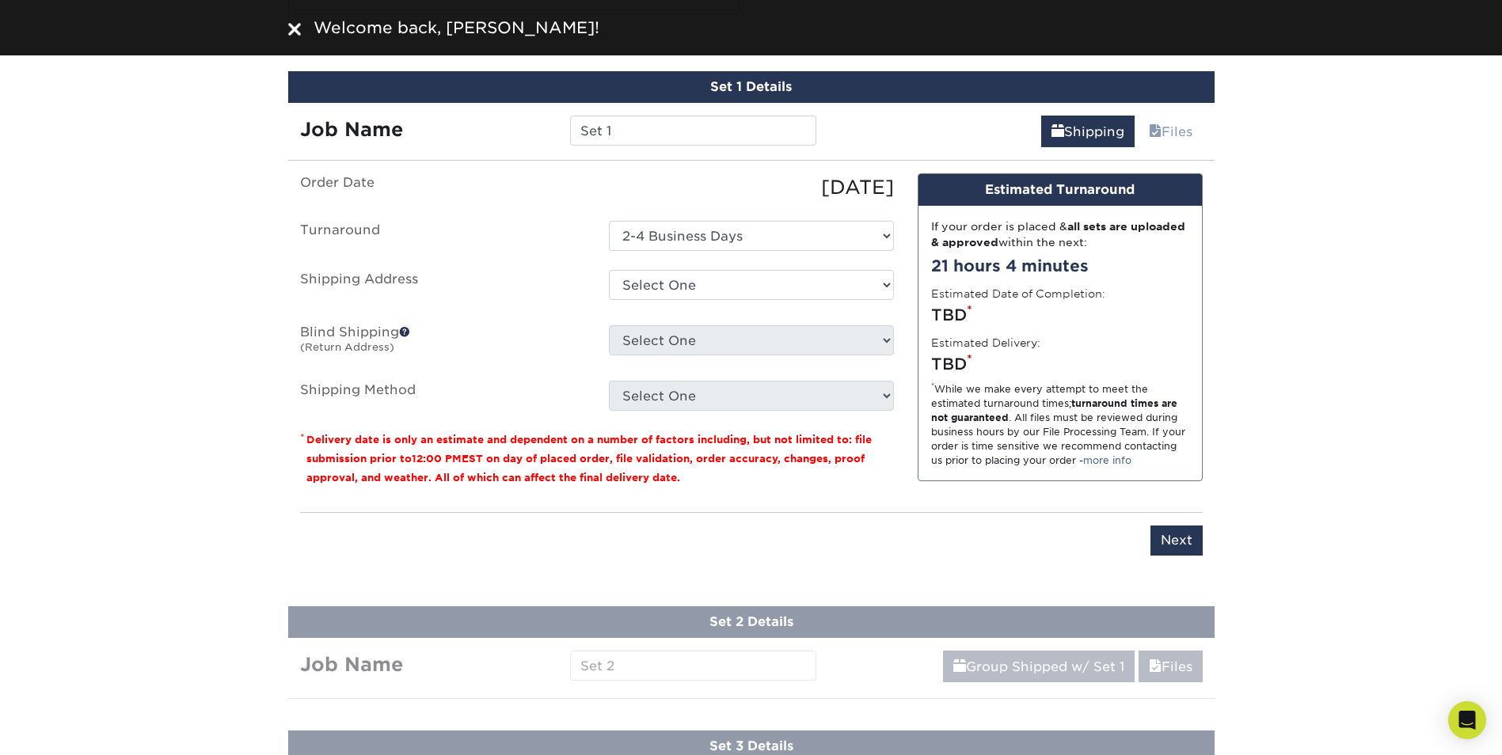
scroll to position [871, 0]
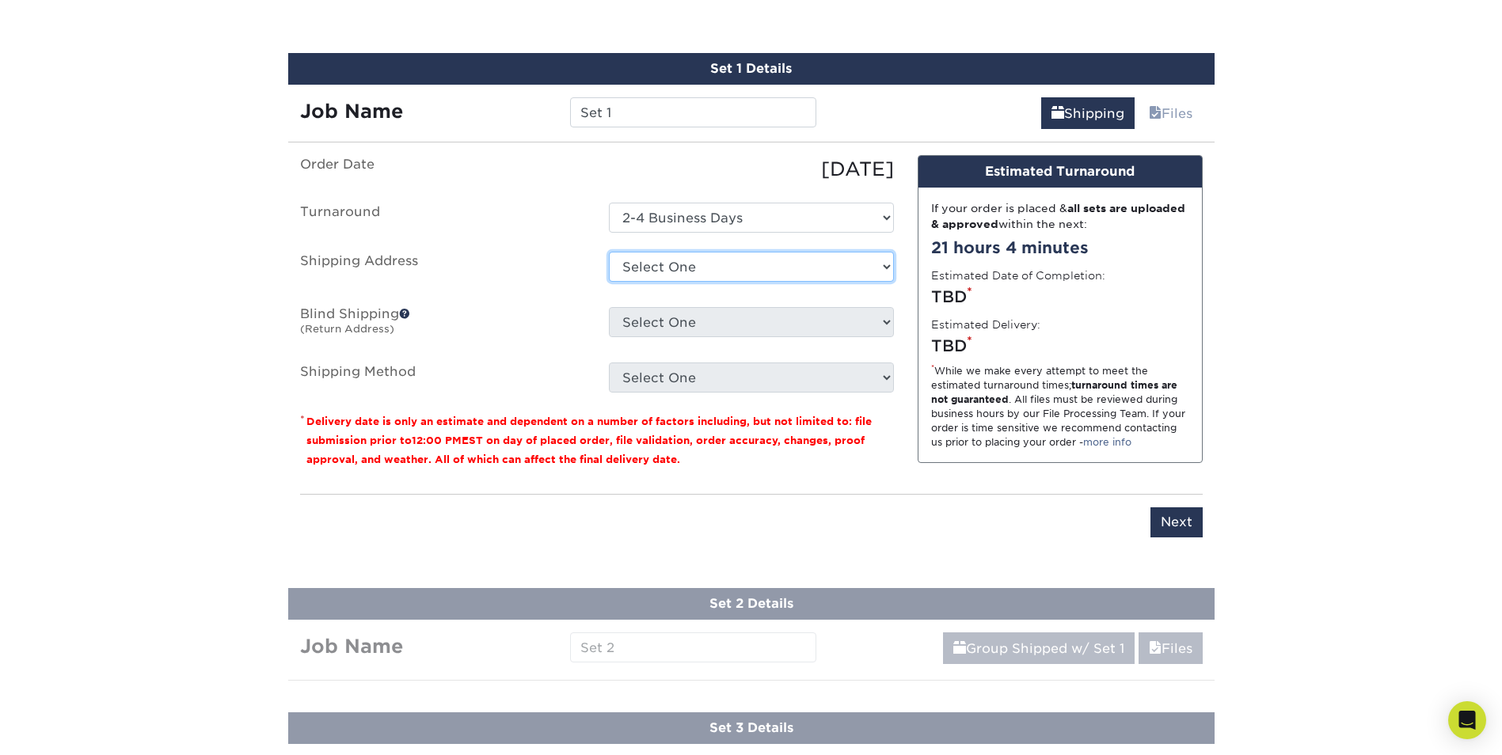
click at [800, 281] on select "Select One [STREET_ADDRESS] + Add New Address" at bounding box center [751, 267] width 285 height 30
select select "286246"
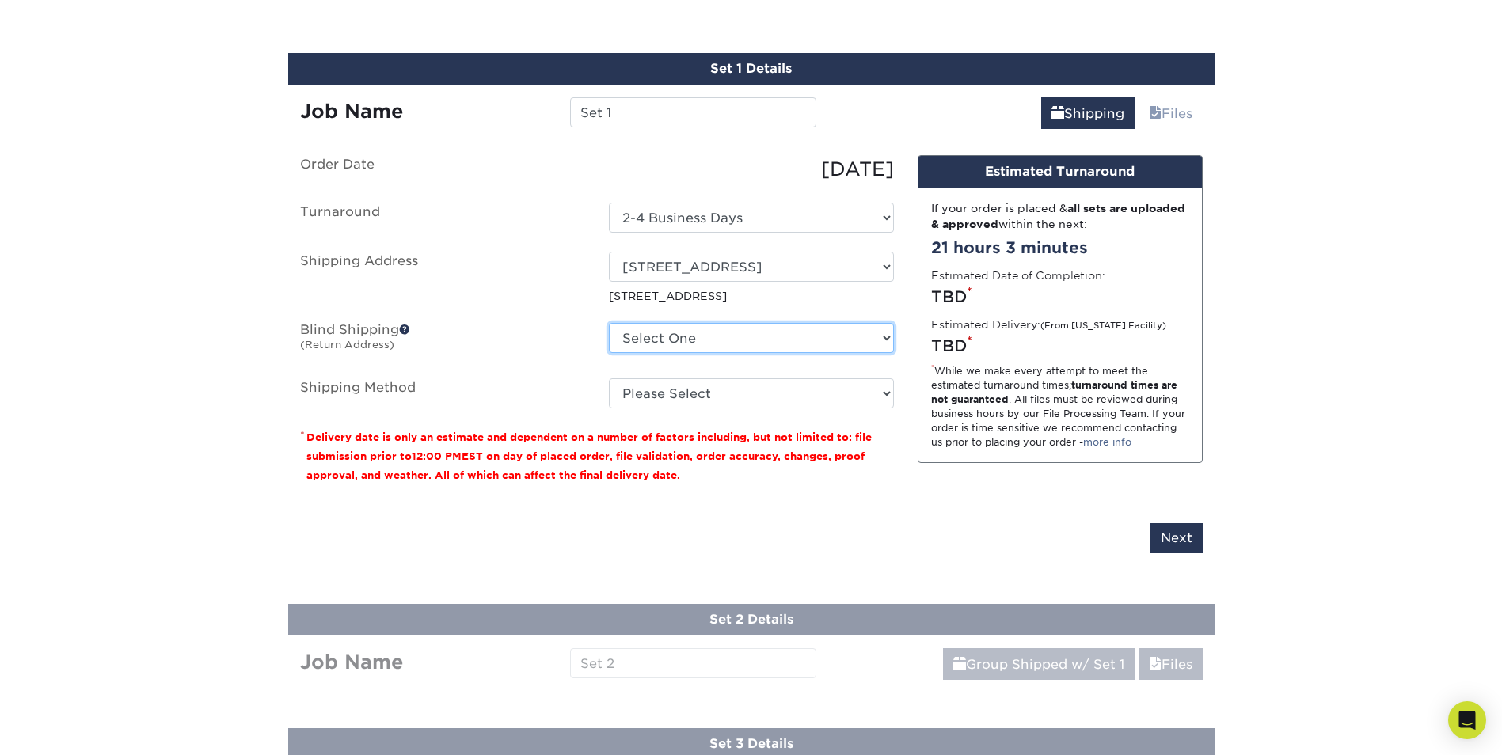
click at [773, 337] on select "Select One [STREET_ADDRESS] + Add New Address" at bounding box center [751, 338] width 285 height 30
select select "286246"
click at [609, 323] on select "Select One [STREET_ADDRESS] + Add New Address" at bounding box center [751, 338] width 285 height 30
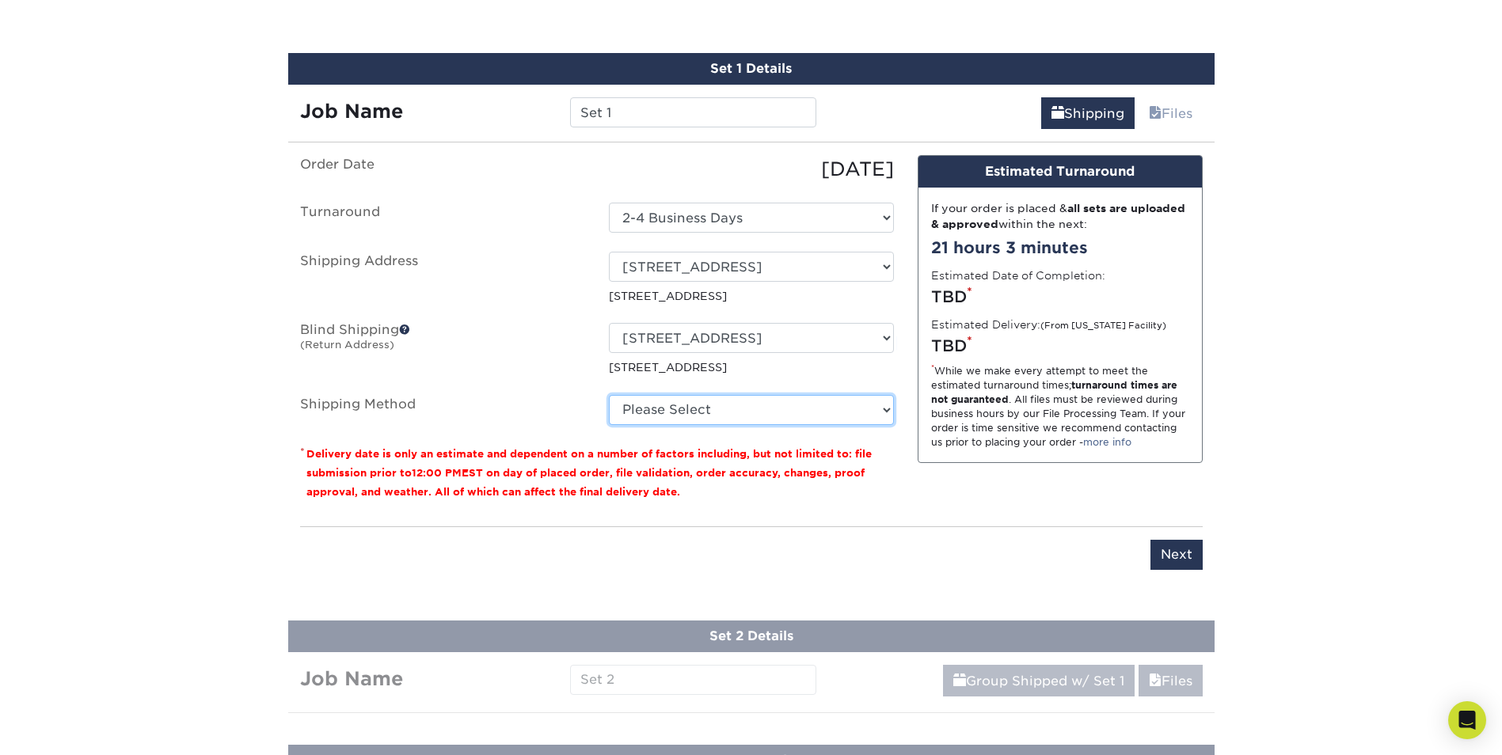
click at [771, 418] on select "Please Select Ground Shipping (+$19.40) 3 Day Shipping Service (+$21.22) 2 Day …" at bounding box center [751, 410] width 285 height 30
click at [609, 395] on select "Please Select Ground Shipping (+$19.40) 3 Day Shipping Service (+$21.22) 2 Day …" at bounding box center [751, 410] width 285 height 30
click at [774, 416] on select "Please Select Ground Shipping (+$19.40) 3 Day Shipping Service (+$21.22) 2 Day …" at bounding box center [751, 410] width 285 height 30
select select "13"
click at [609, 395] on select "Please Select Ground Shipping (+$19.40) 3 Day Shipping Service (+$21.22) 2 Day …" at bounding box center [751, 410] width 285 height 30
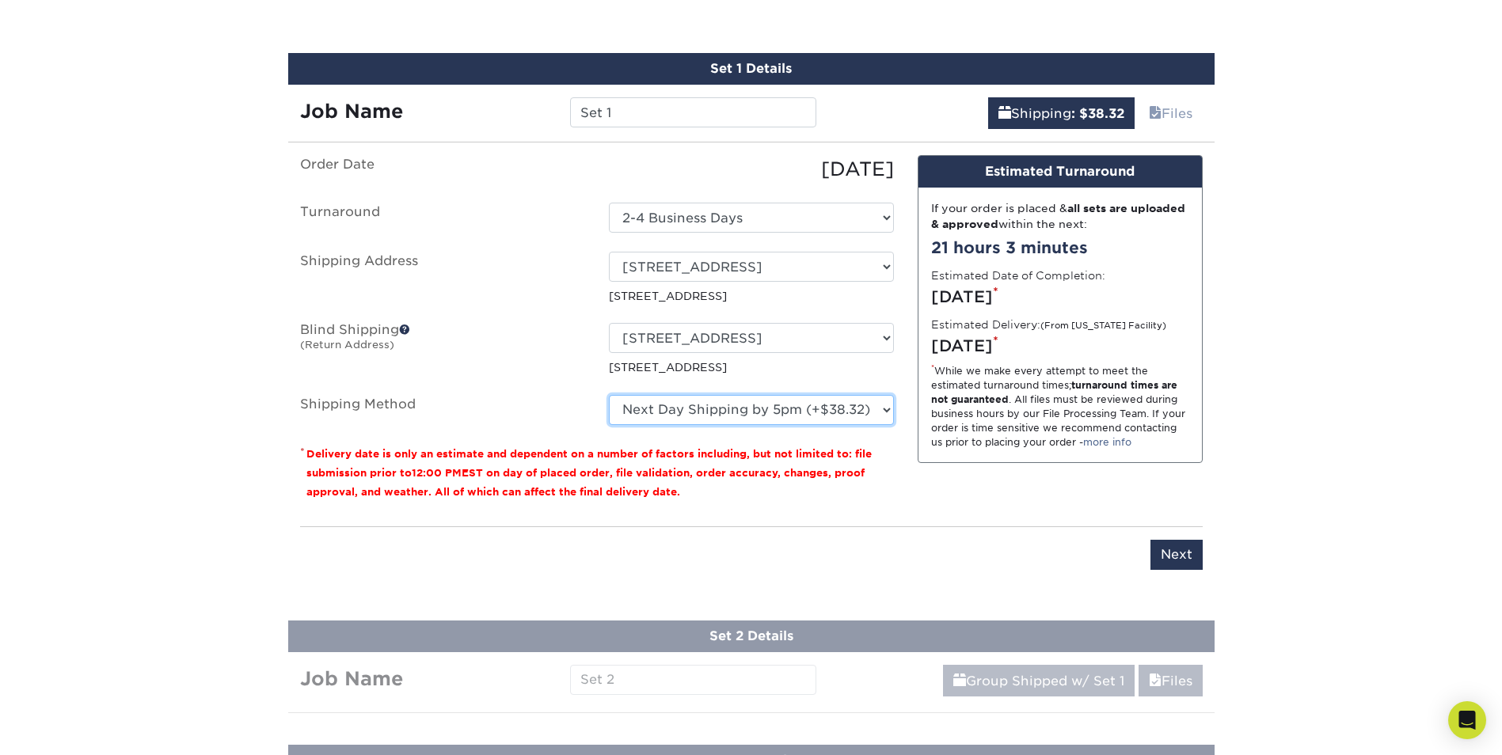
click at [814, 413] on select "Please Select Ground Shipping (+$19.40) 3 Day Shipping Service (+$21.22) 2 Day …" at bounding box center [751, 410] width 285 height 30
click at [609, 395] on select "Please Select Ground Shipping (+$19.40) 3 Day Shipping Service (+$21.22) 2 Day …" at bounding box center [751, 410] width 285 height 30
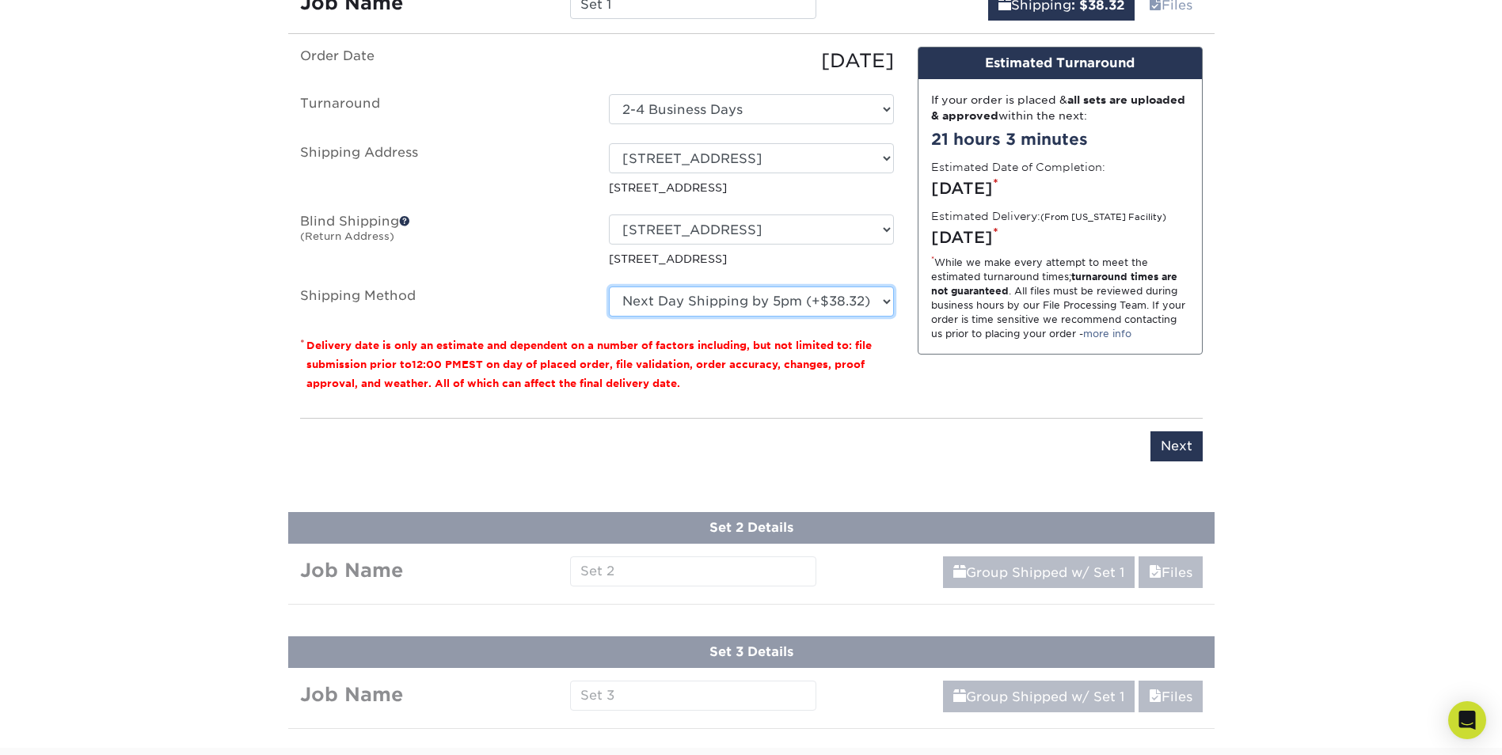
scroll to position [1109, 0]
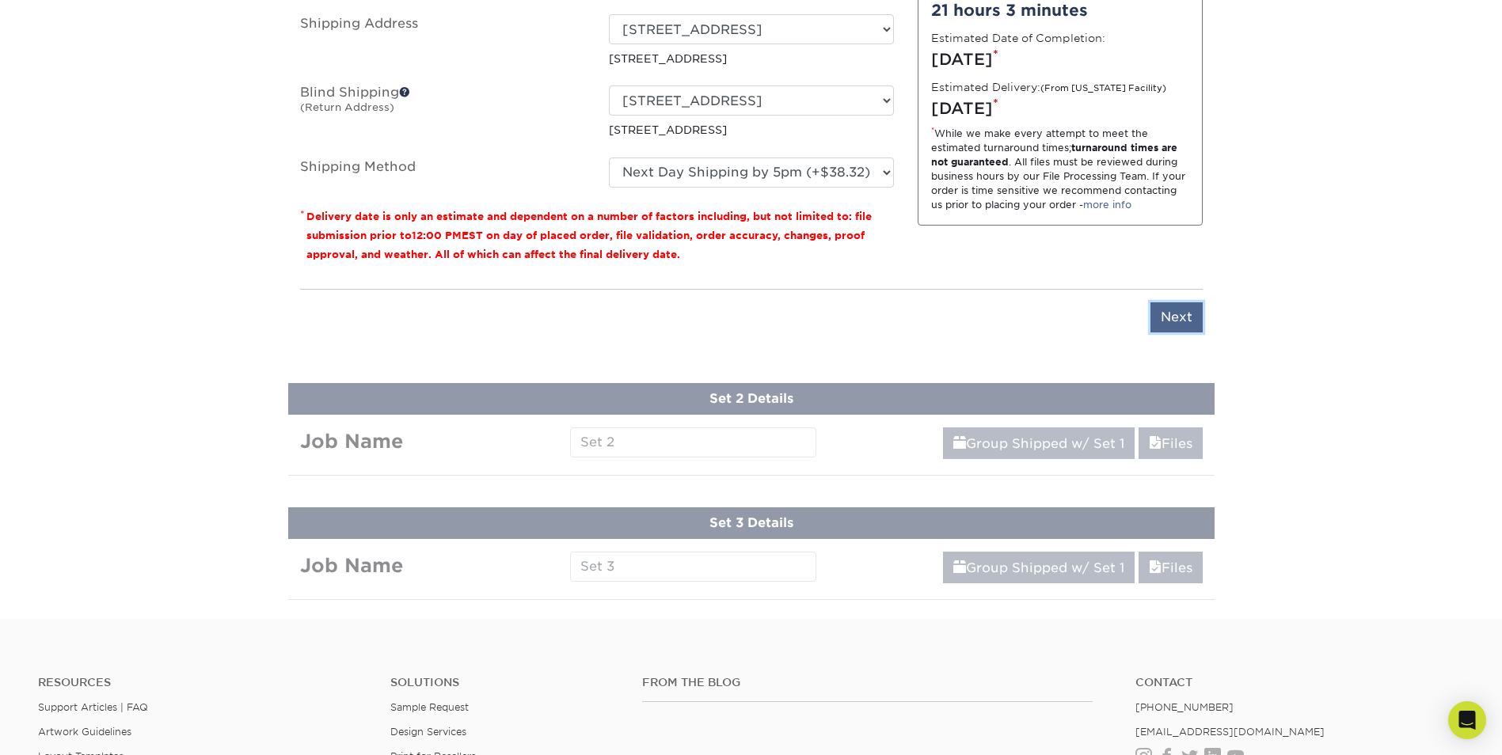
click at [1170, 314] on input "Next" at bounding box center [1177, 317] width 52 height 30
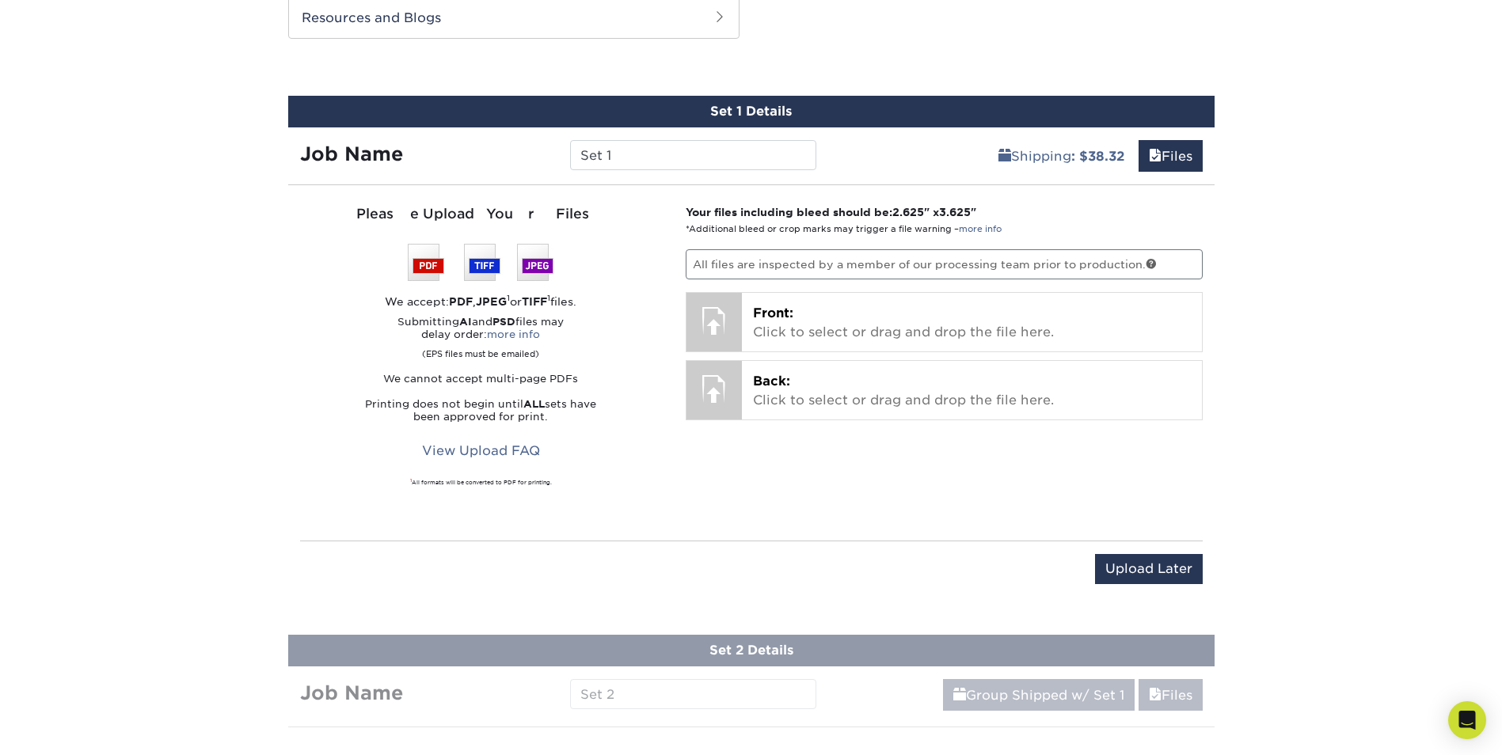
scroll to position [792, 0]
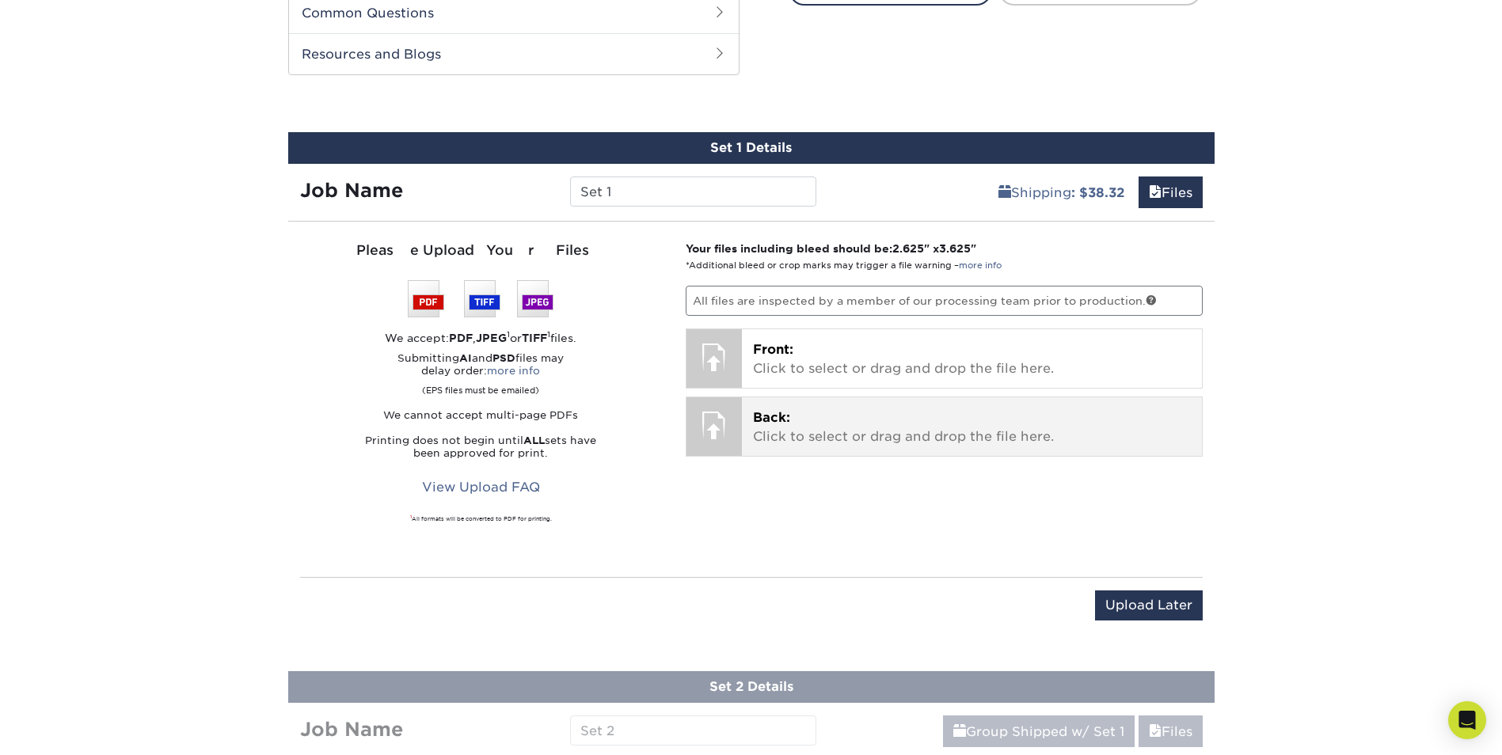
click at [888, 422] on p "Back: Click to select or drag and drop the file here." at bounding box center [972, 428] width 438 height 38
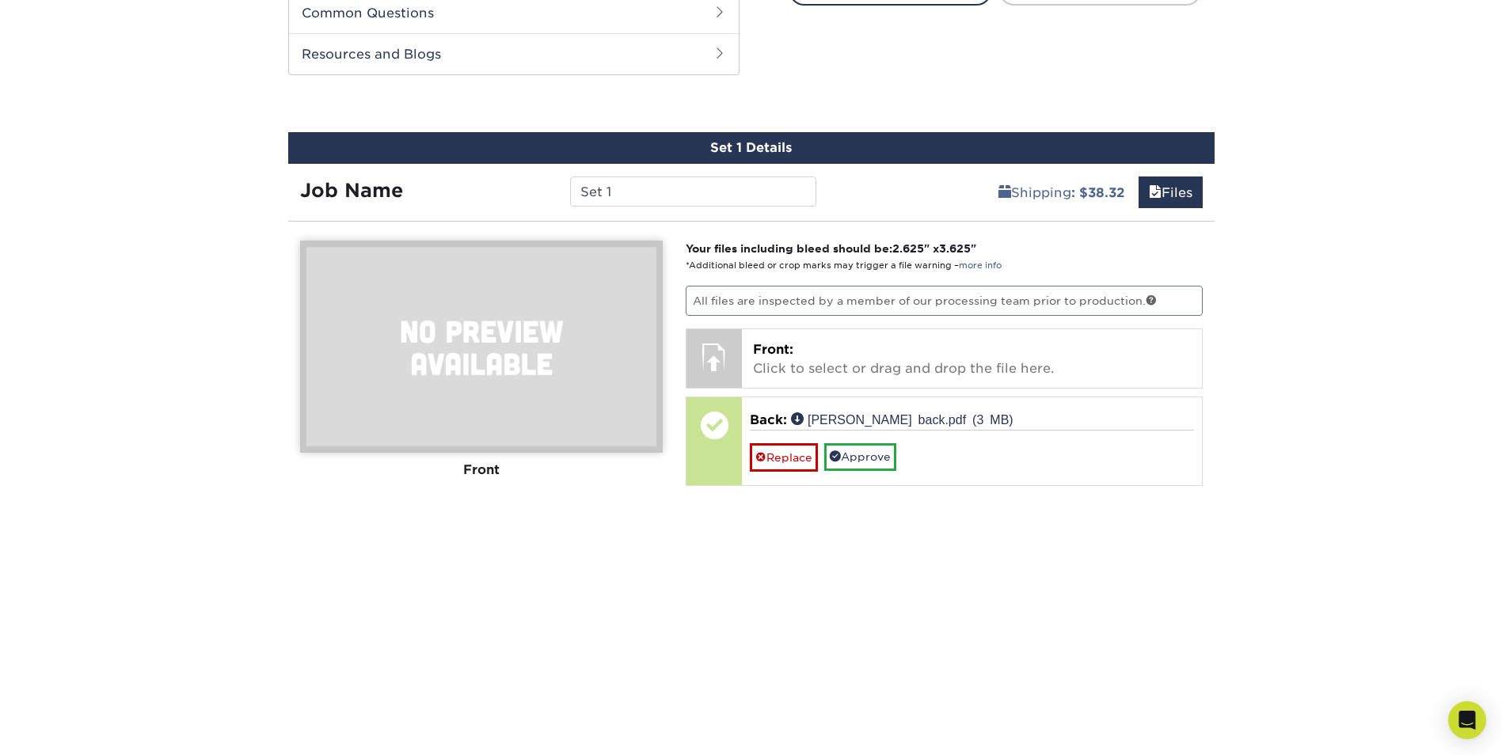
click at [481, 470] on div "Front" at bounding box center [481, 470] width 363 height 35
click at [554, 480] on div "Front" at bounding box center [481, 470] width 363 height 35
click at [498, 338] on img at bounding box center [481, 347] width 363 height 212
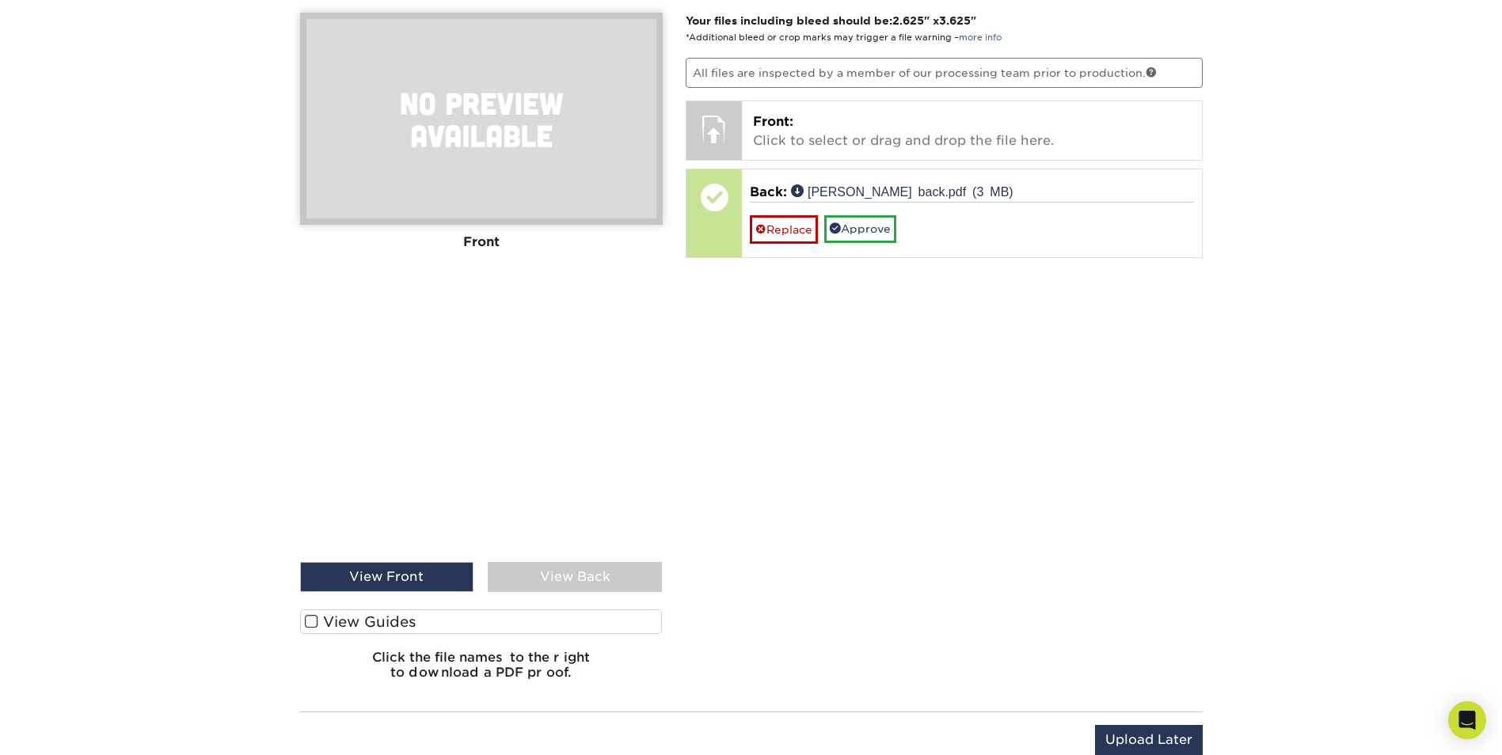
scroll to position [1109, 0]
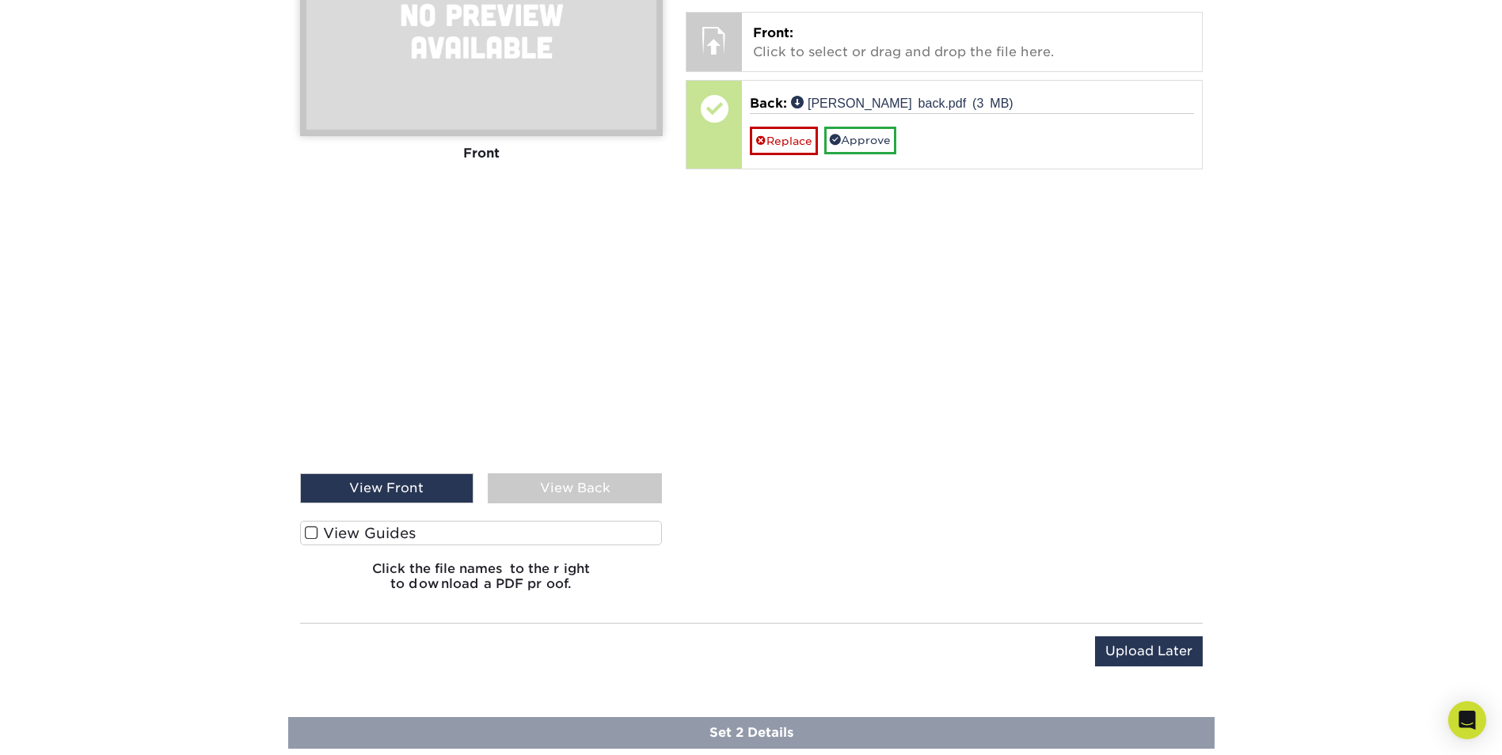
click at [538, 497] on div "View Back" at bounding box center [575, 489] width 174 height 30
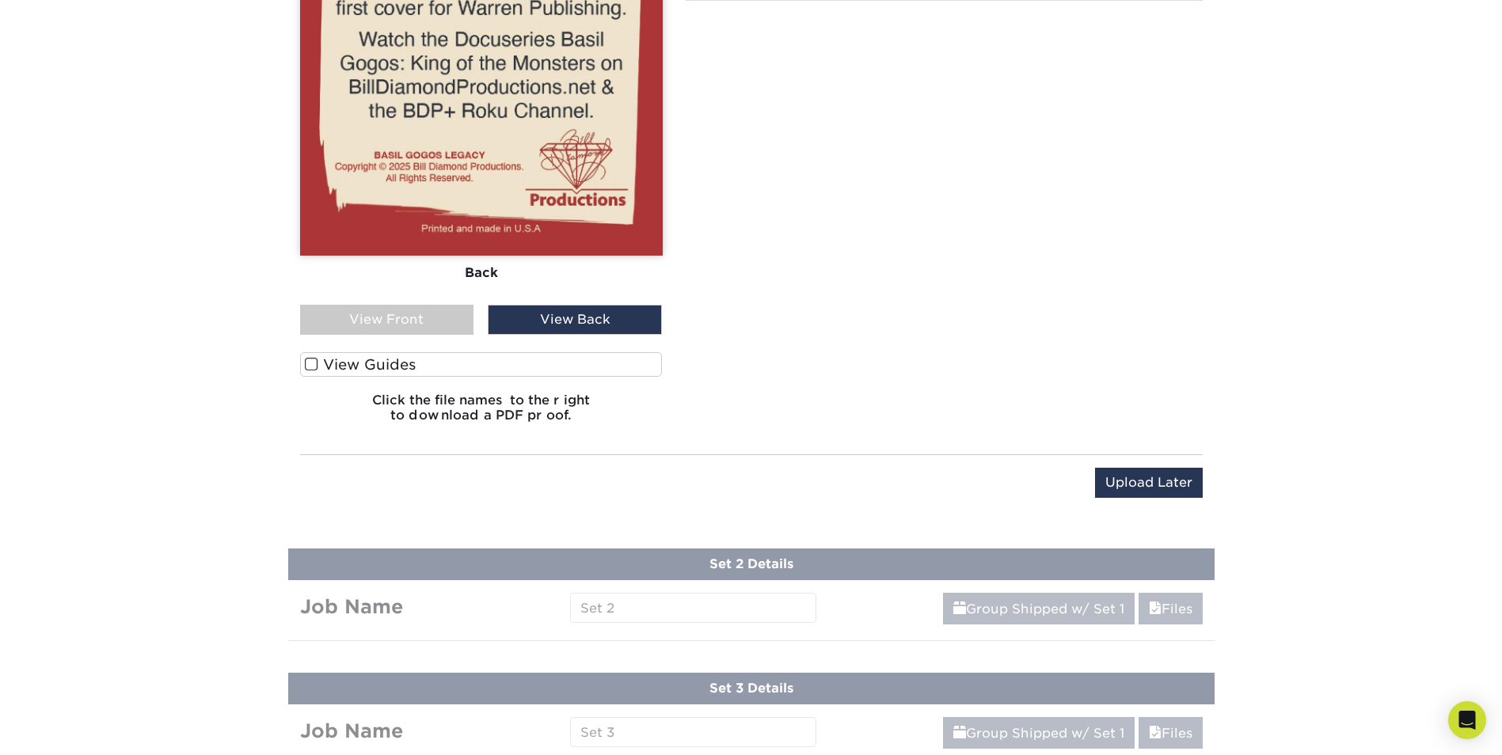
scroll to position [1505, 0]
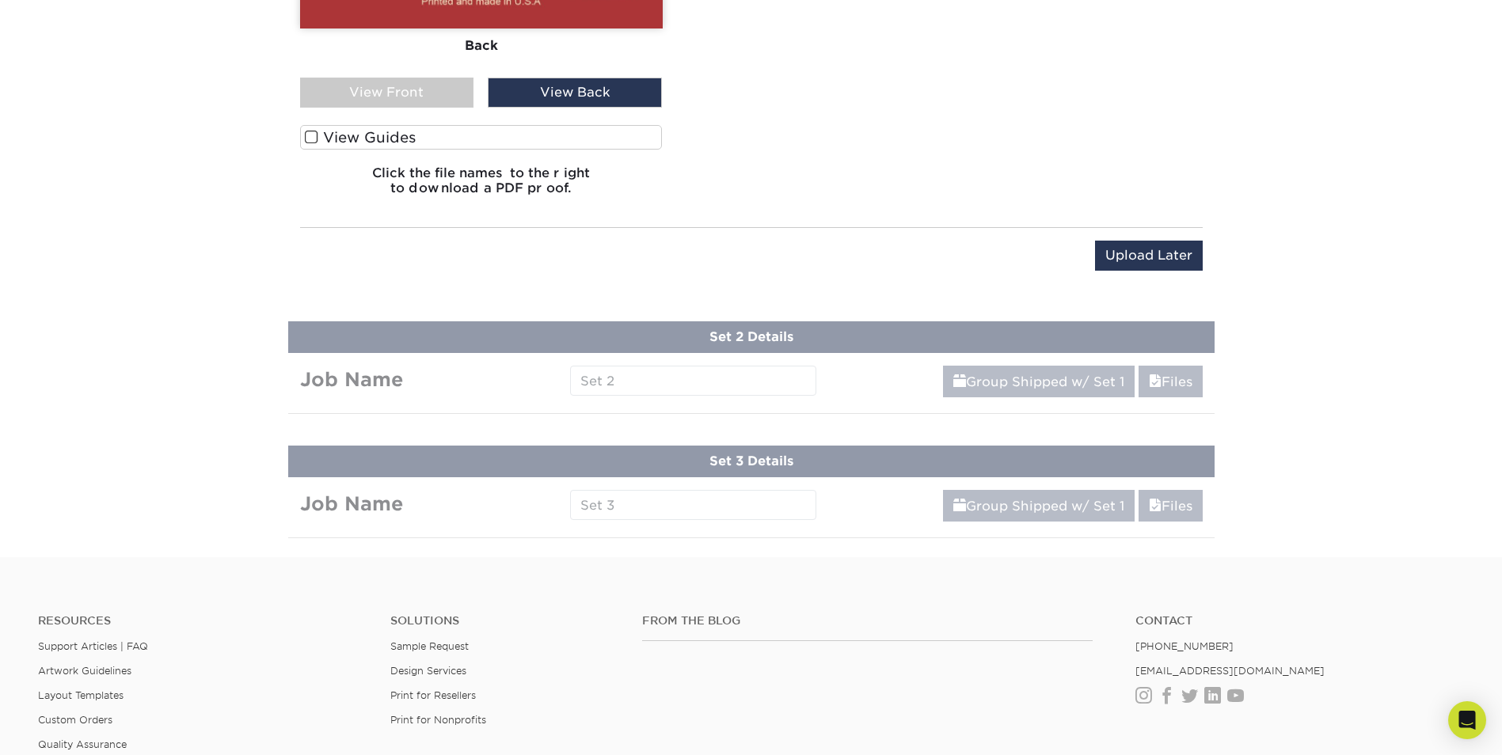
click at [1003, 387] on link "Group Shipped w/ Set 1" at bounding box center [1039, 382] width 192 height 32
click at [1162, 394] on link "Files" at bounding box center [1171, 382] width 64 height 32
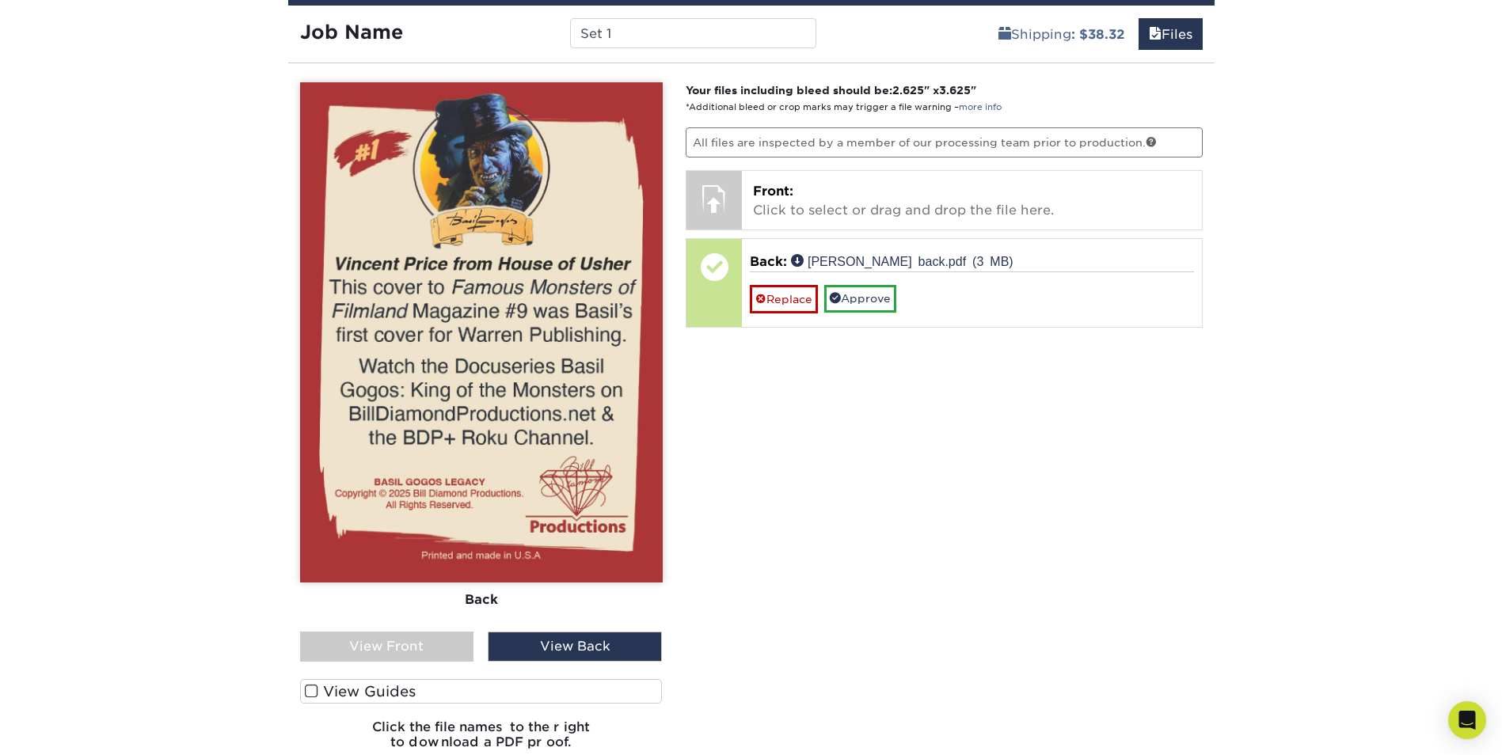
scroll to position [1029, 0]
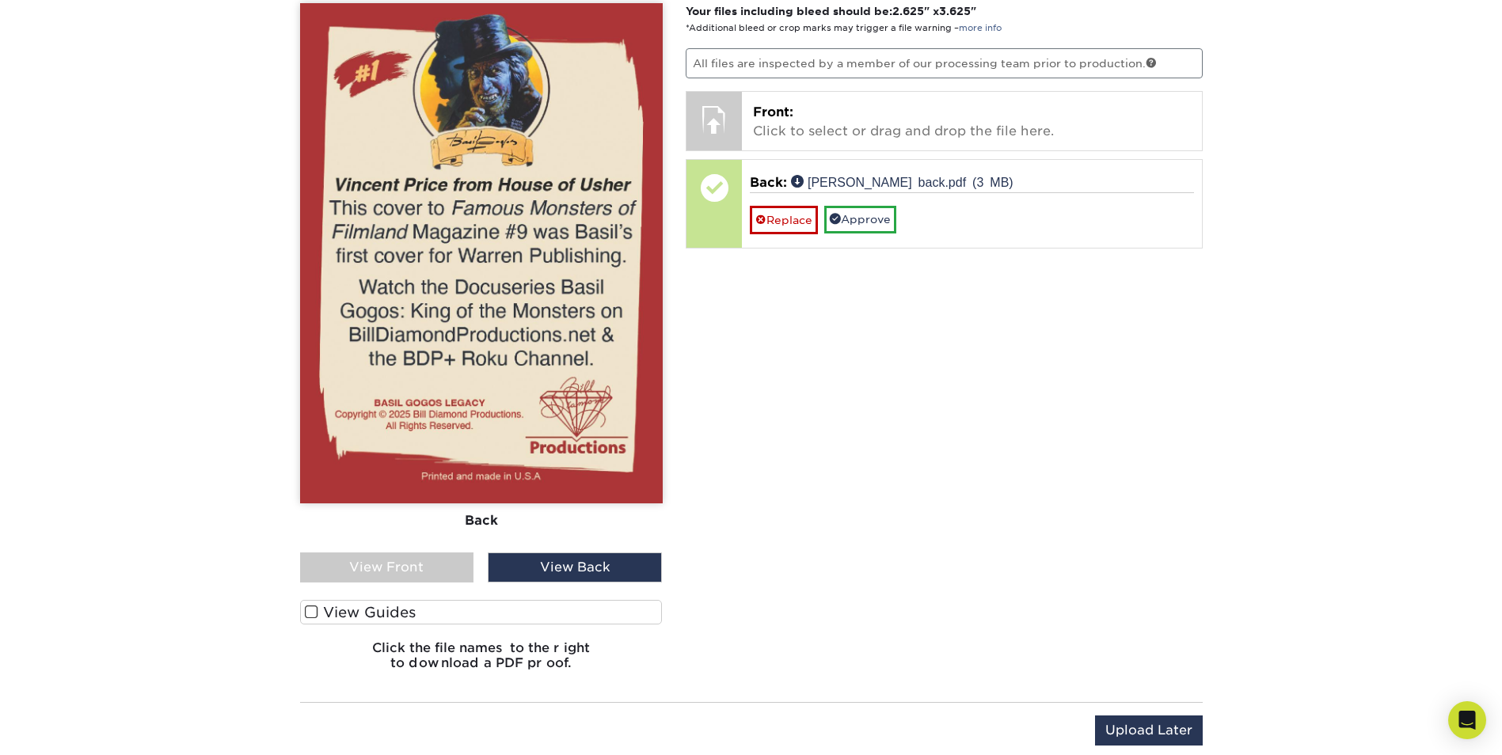
click at [312, 611] on span at bounding box center [311, 612] width 13 height 15
click at [0, 0] on input "View Guides" at bounding box center [0, 0] width 0 height 0
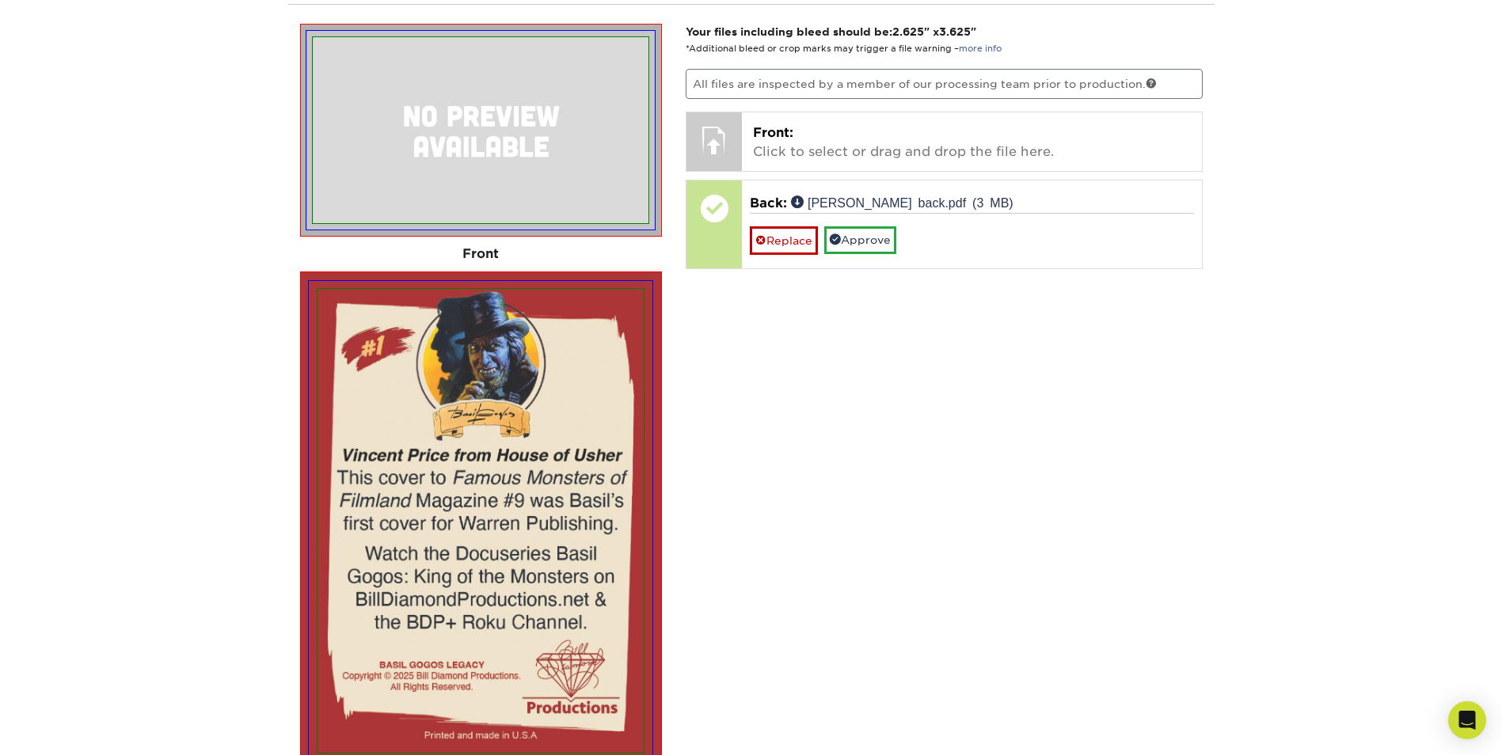
scroll to position [713, 0]
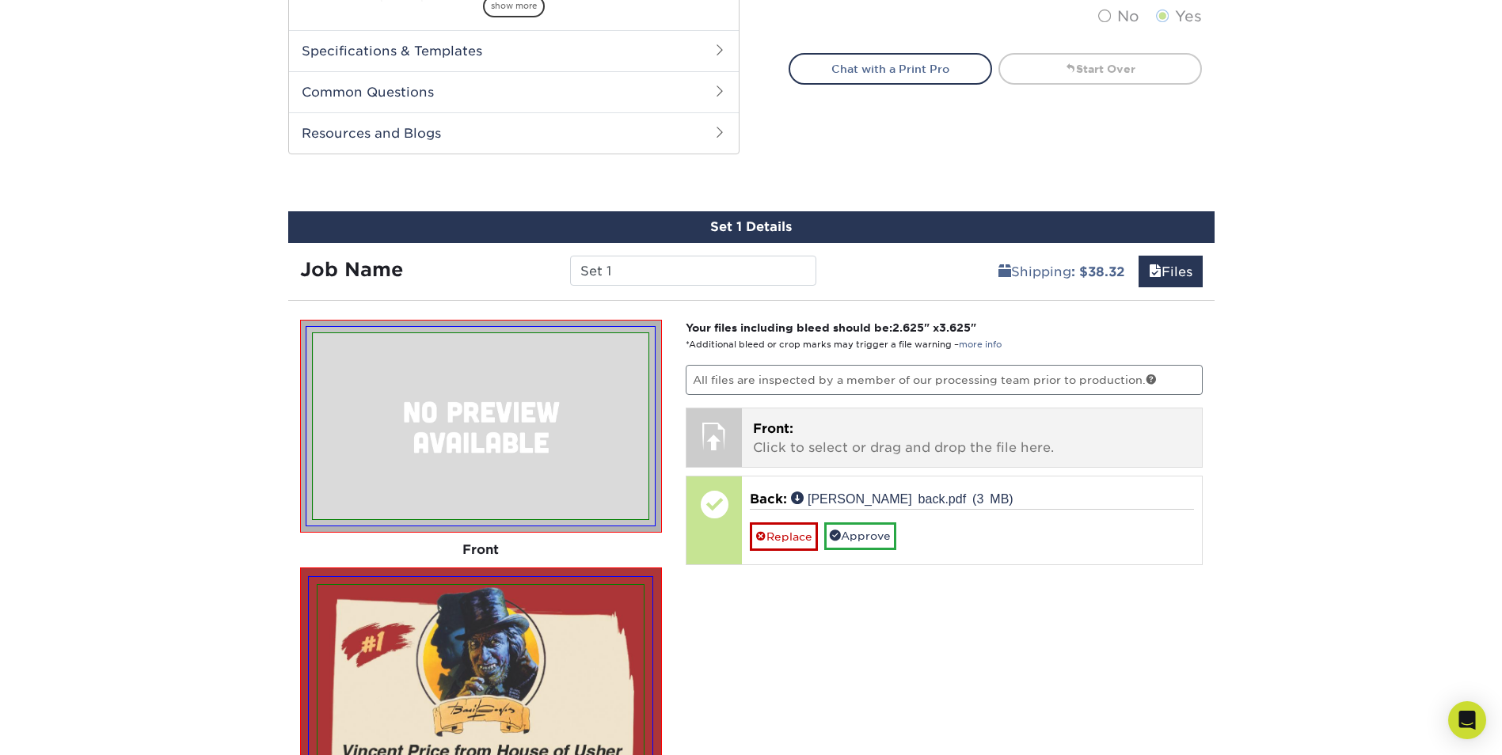
click at [861, 437] on p "Front: Click to select or drag and drop the file here." at bounding box center [972, 439] width 438 height 38
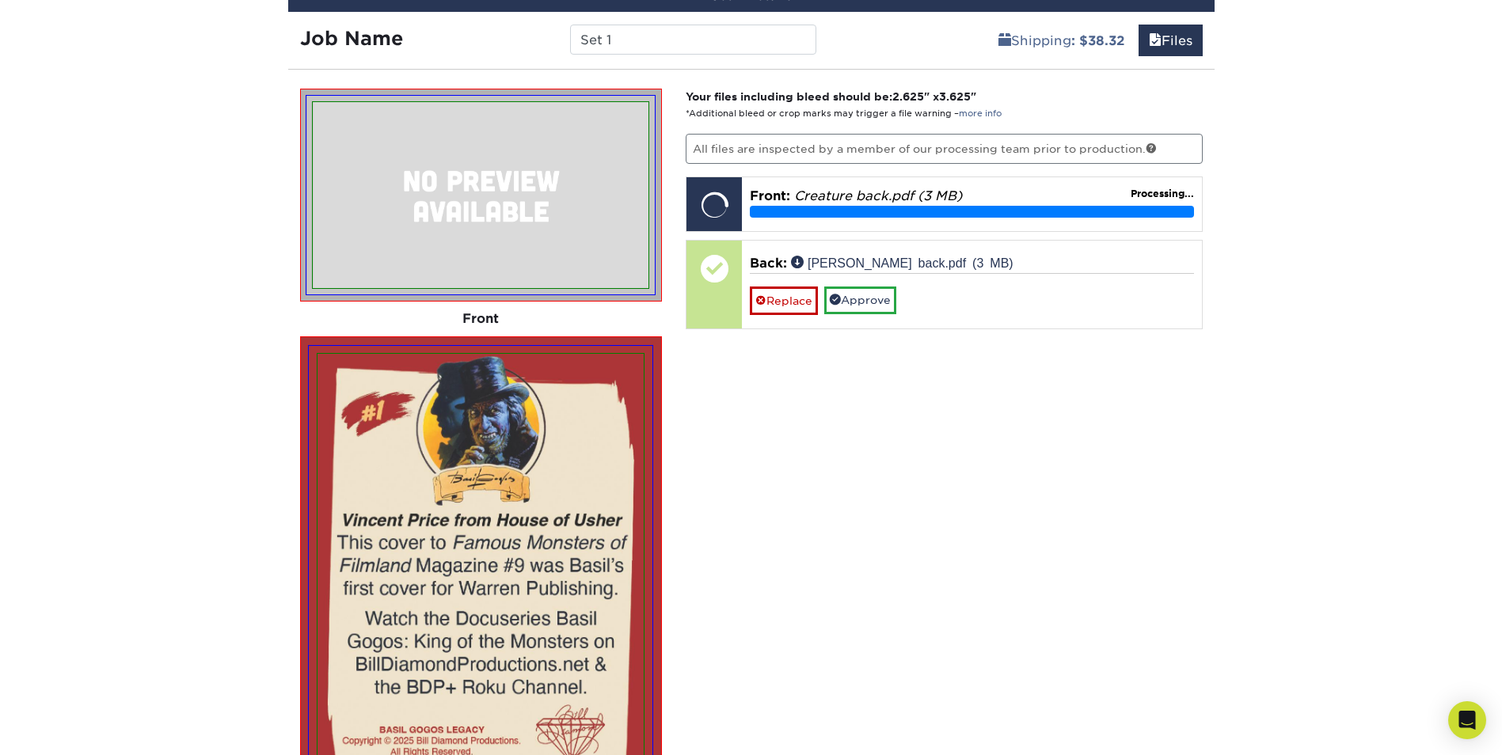
scroll to position [871, 0]
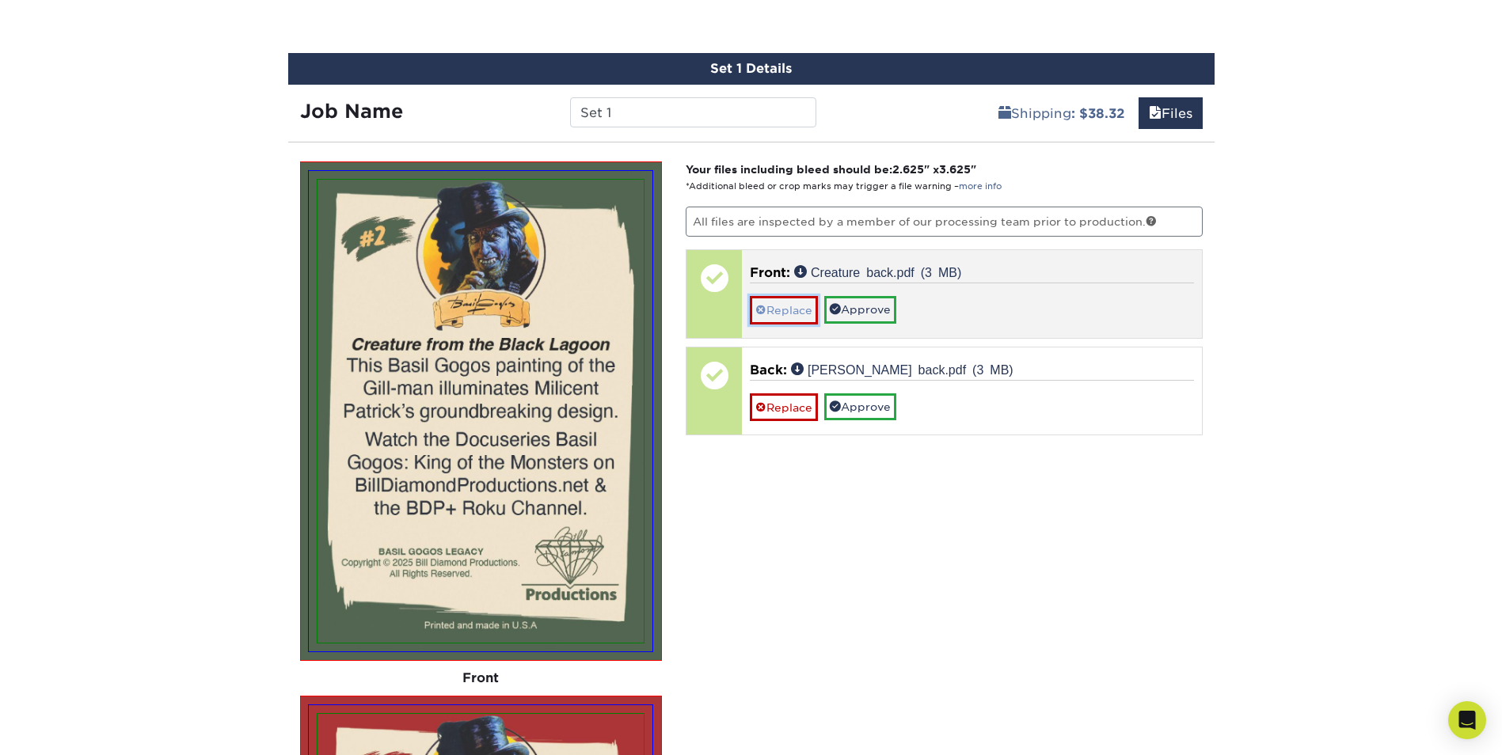
click at [790, 310] on link "Replace" at bounding box center [784, 310] width 68 height 28
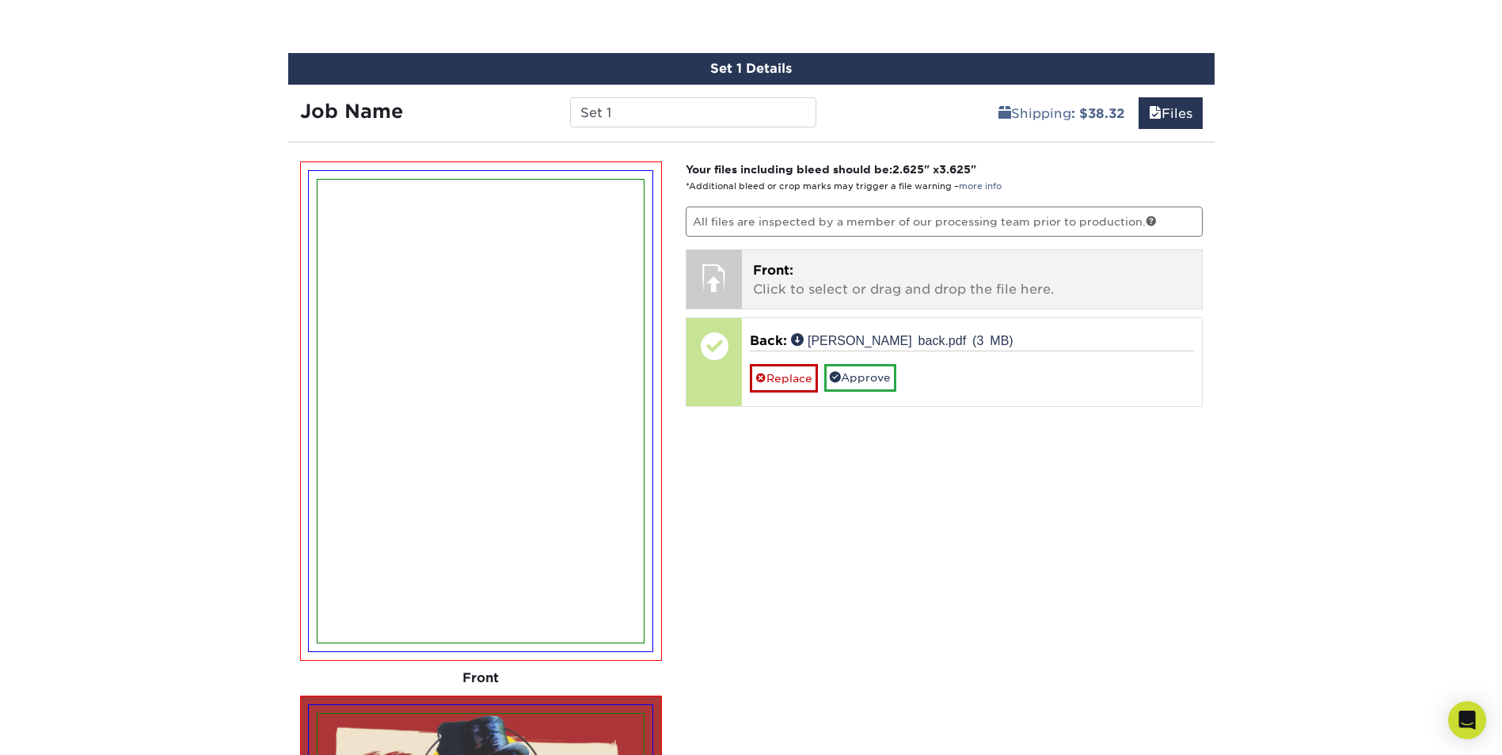
click at [796, 280] on p "Front: Click to select or drag and drop the file here." at bounding box center [972, 280] width 438 height 38
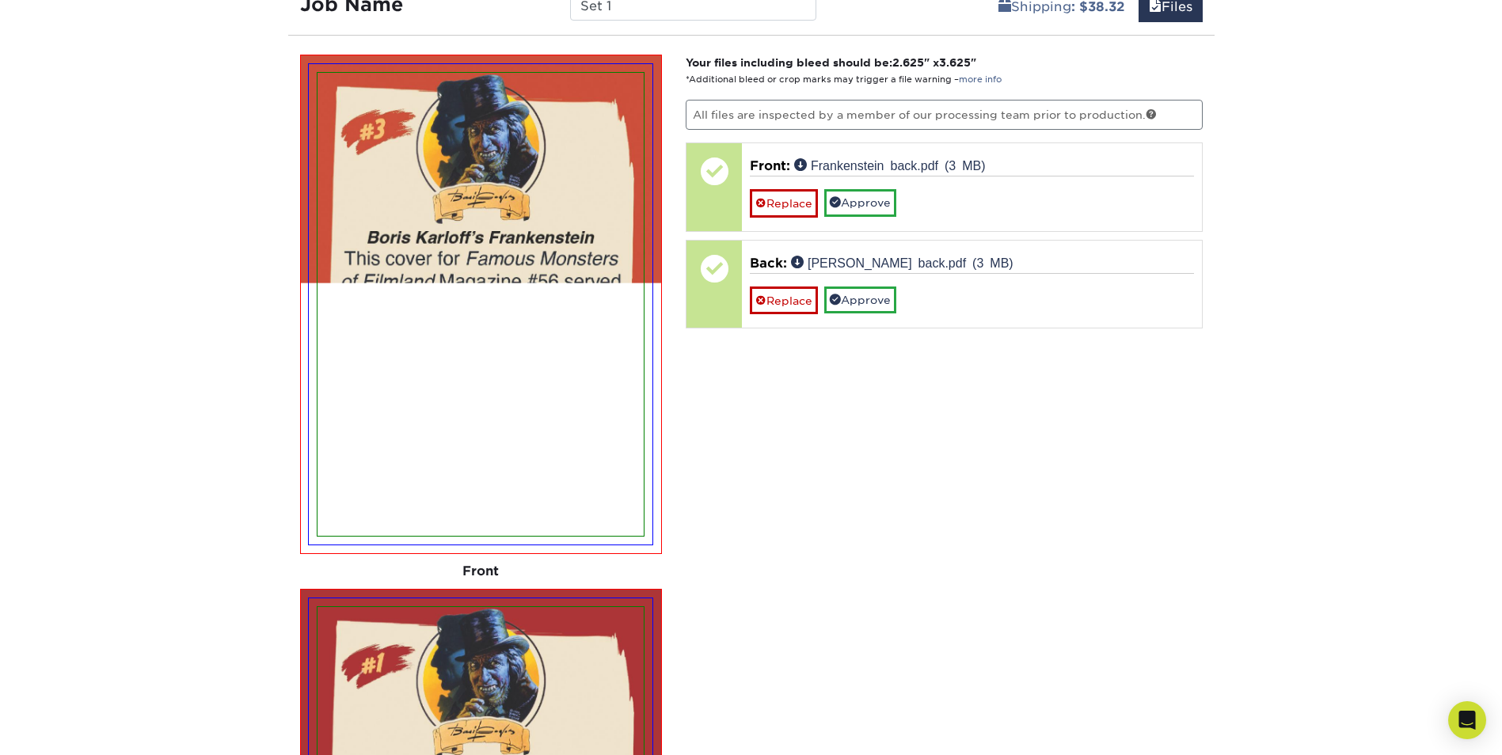
scroll to position [1029, 0]
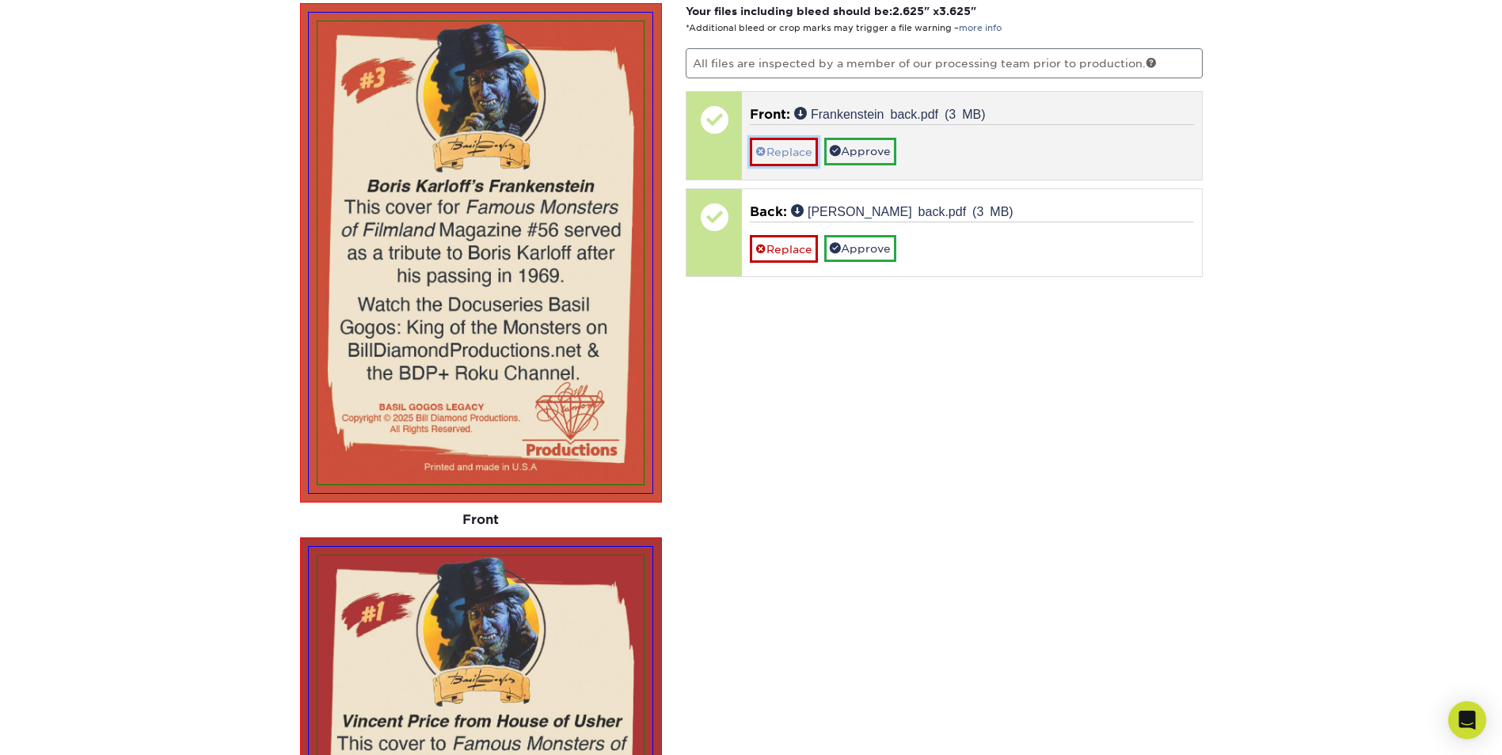
click at [786, 150] on link "Replace" at bounding box center [784, 152] width 68 height 28
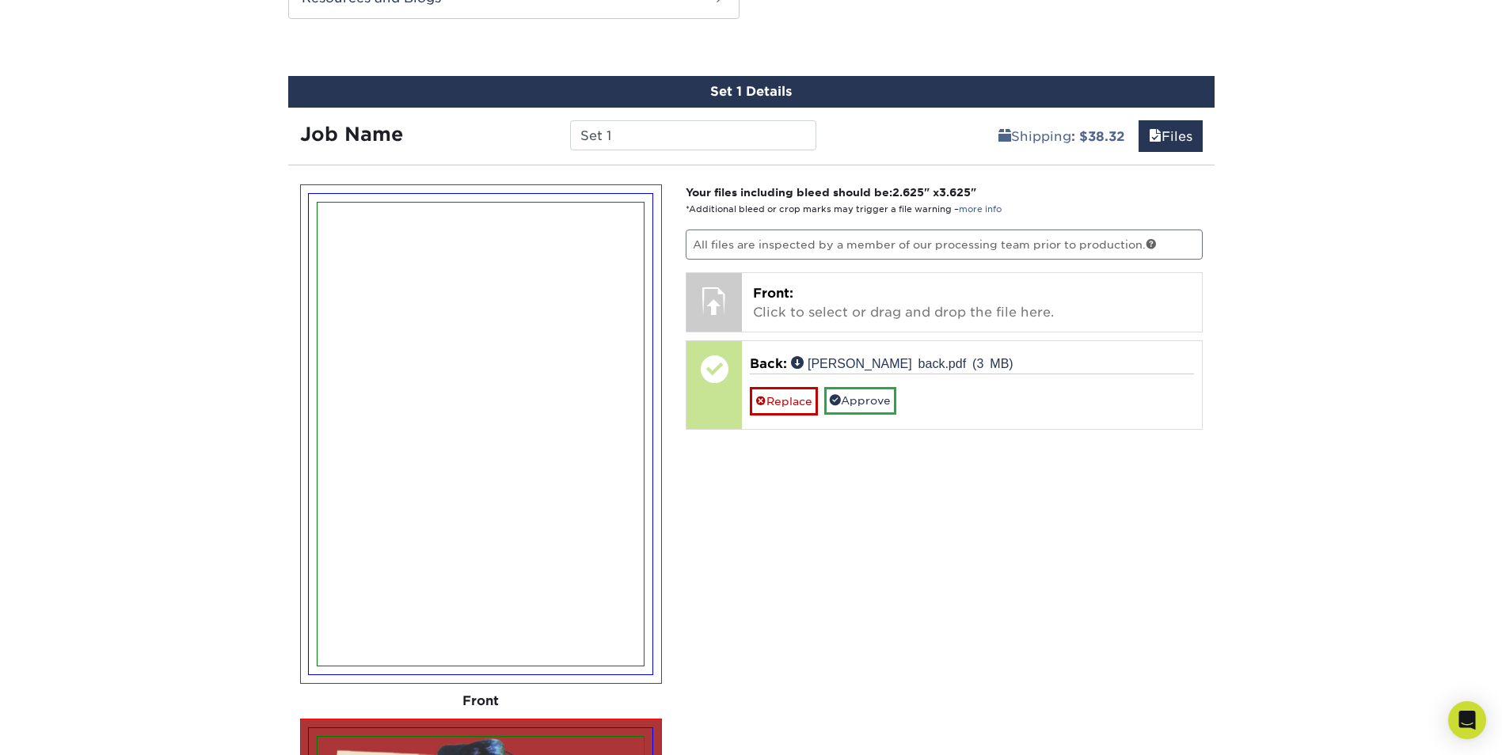
scroll to position [871, 0]
